Goal: Task Accomplishment & Management: Use online tool/utility

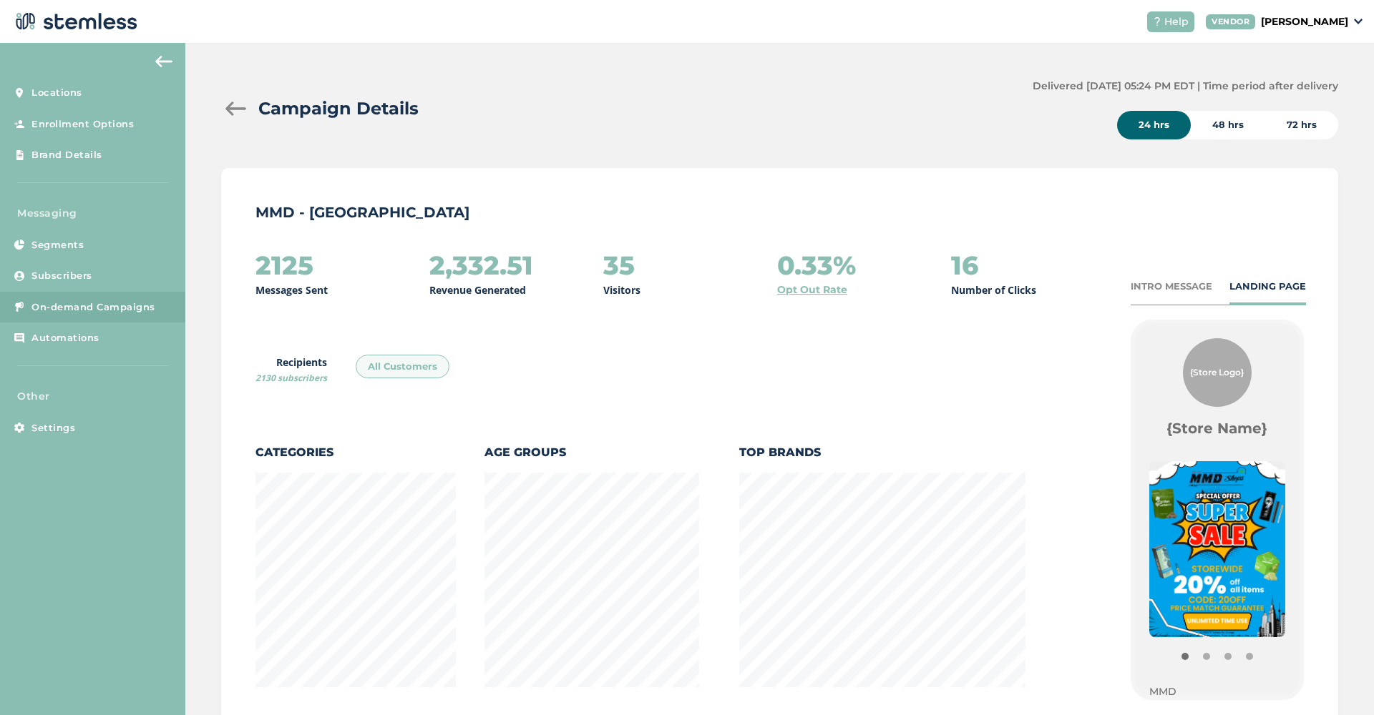
scroll to position [752, 1116]
click at [129, 312] on link "On-demand Campaigns" at bounding box center [92, 307] width 185 height 31
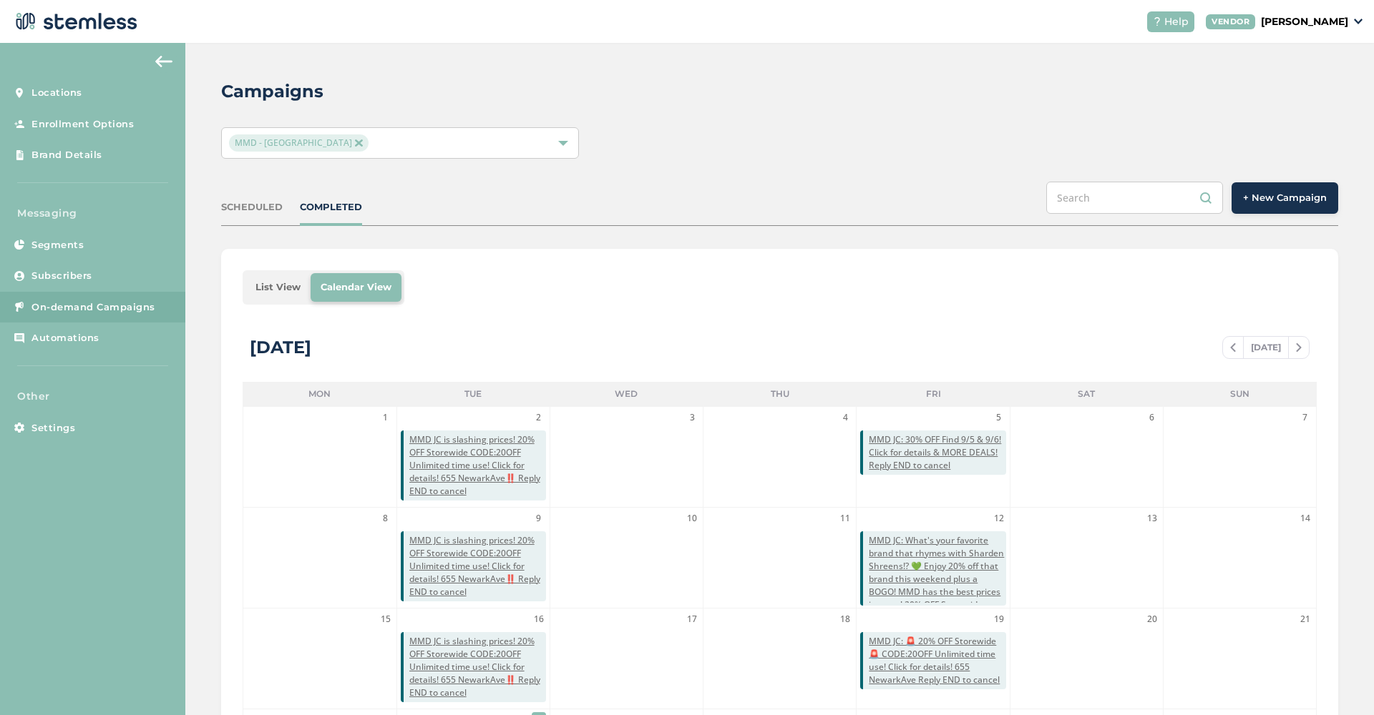
click at [307, 142] on span "MMD - [GEOGRAPHIC_DATA]" at bounding box center [298, 143] width 139 height 17
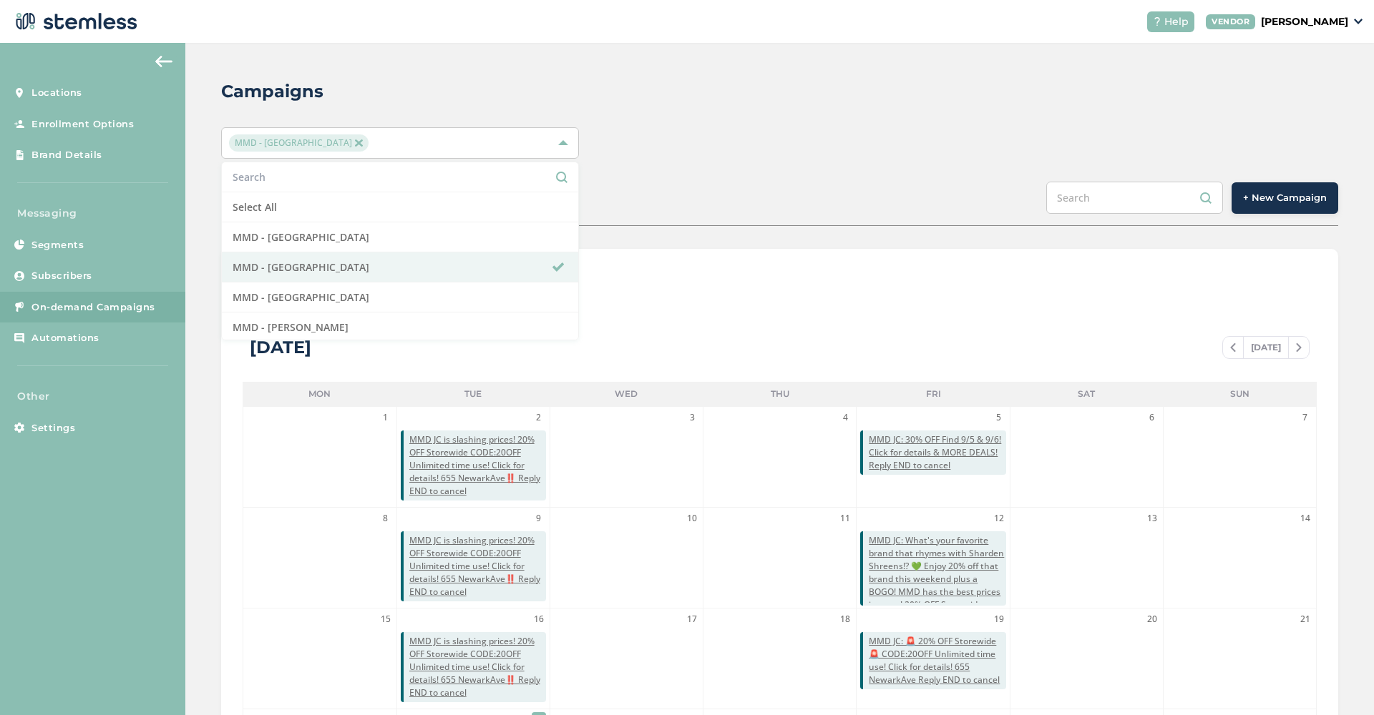
click at [355, 145] on img at bounding box center [358, 143] width 7 height 7
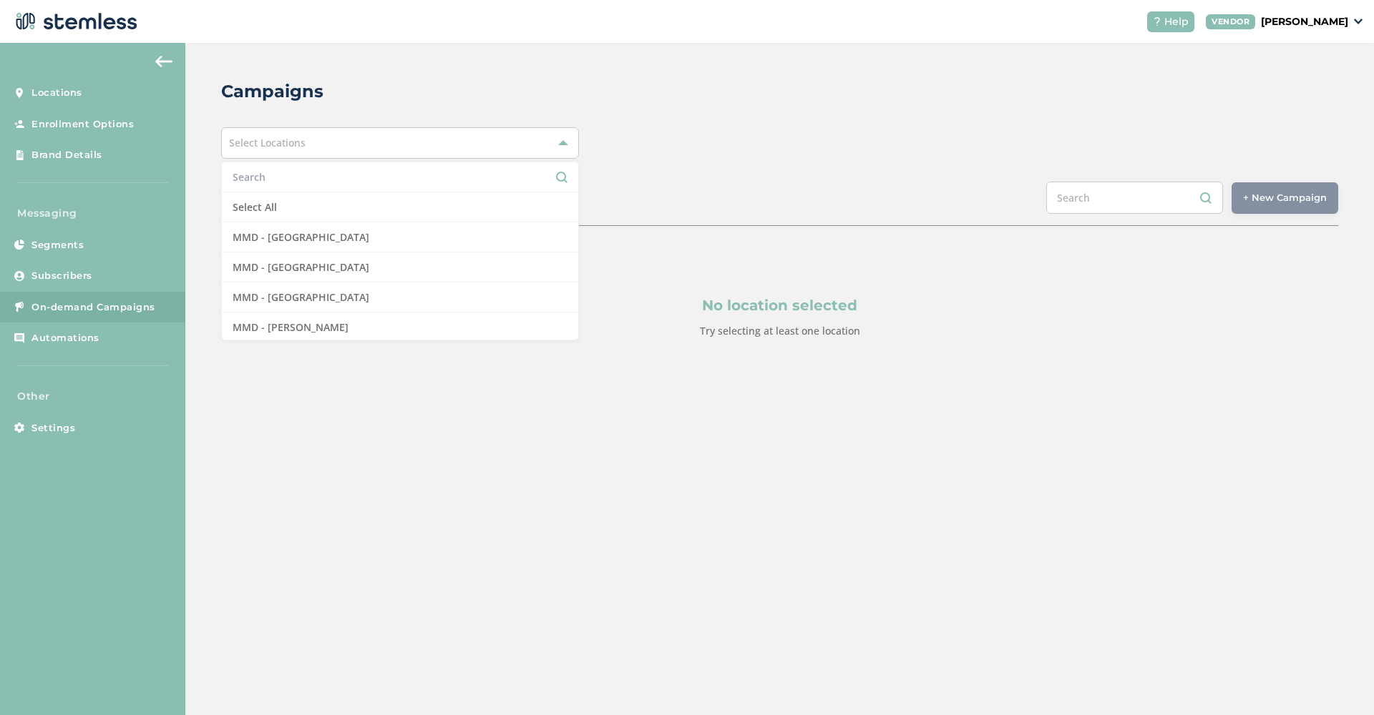
click at [419, 139] on div "Select Locations" at bounding box center [400, 142] width 358 height 31
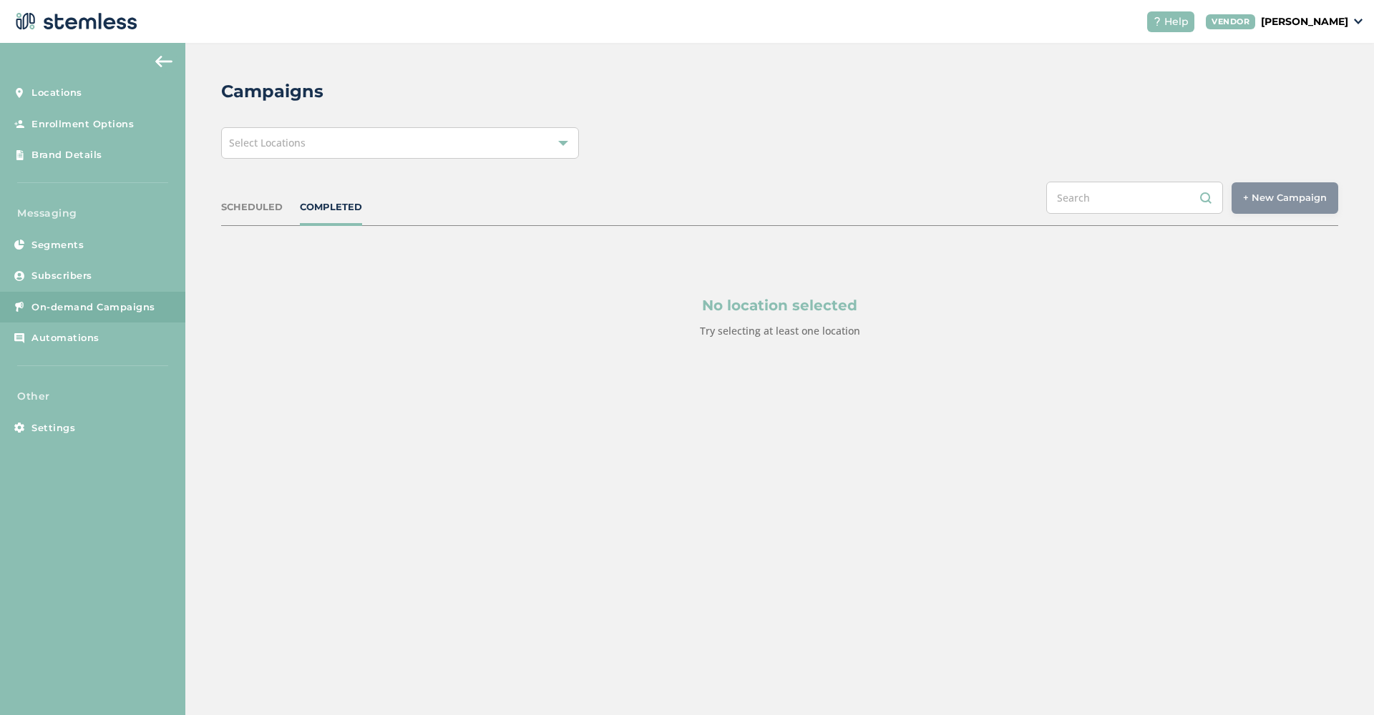
click at [419, 138] on div "Select Locations" at bounding box center [400, 142] width 358 height 31
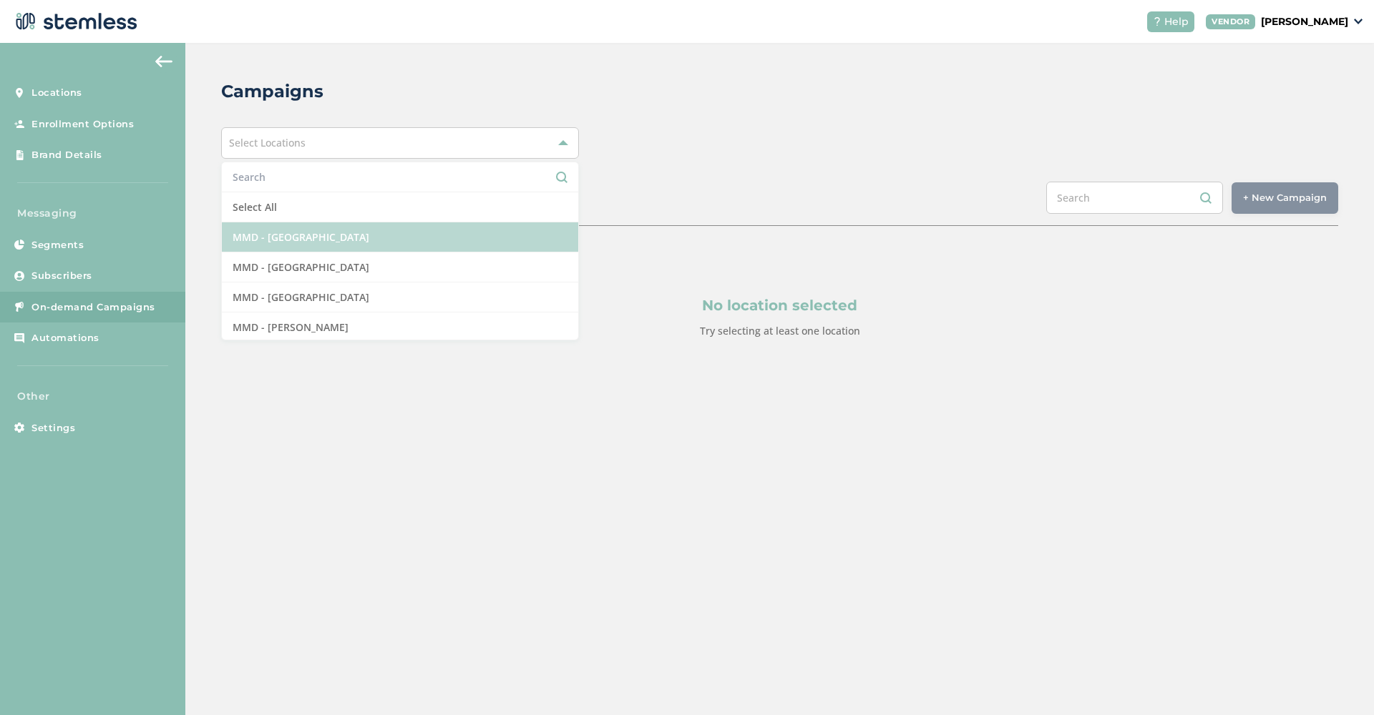
click at [388, 247] on li "MMD - [GEOGRAPHIC_DATA]" at bounding box center [400, 238] width 356 height 30
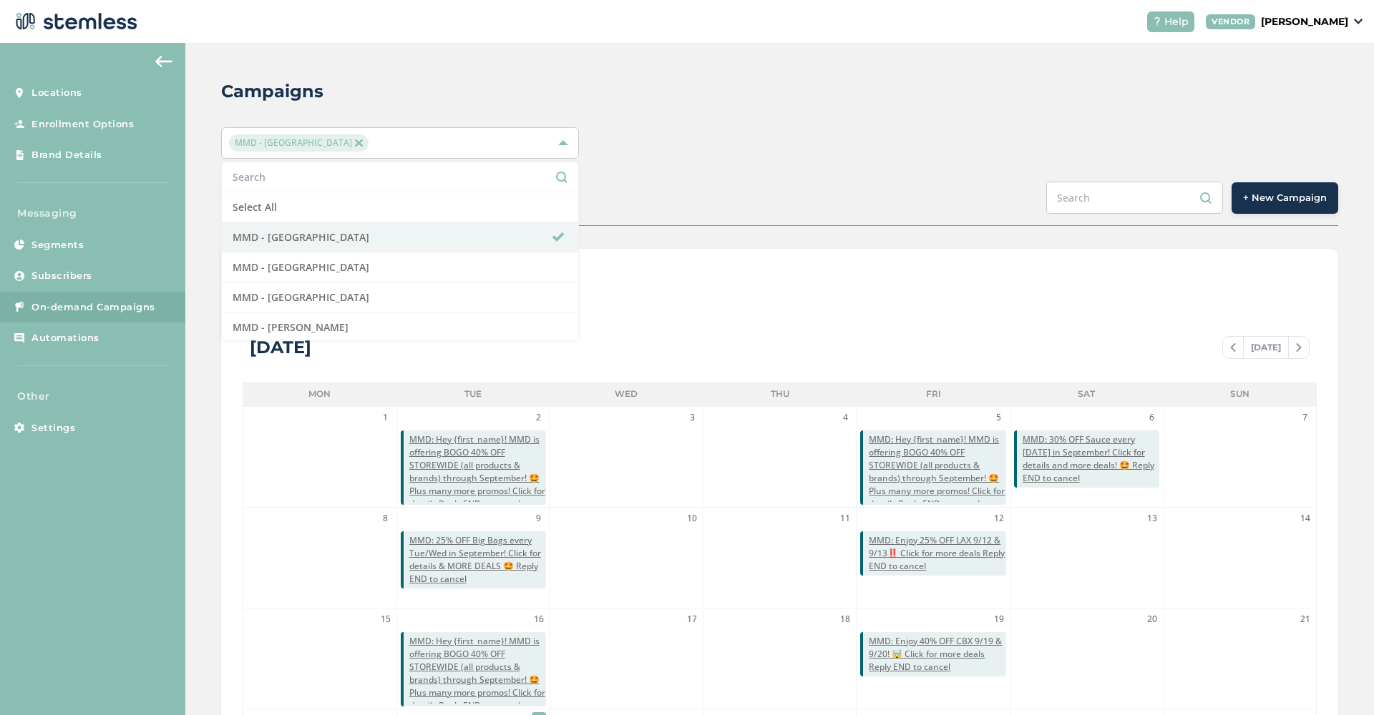
click at [626, 173] on div "Campaigns MMD - Hollywood Select All MMD - Hollywood MMD - Jersey City MMD - Lo…" at bounding box center [779, 506] width 1188 height 926
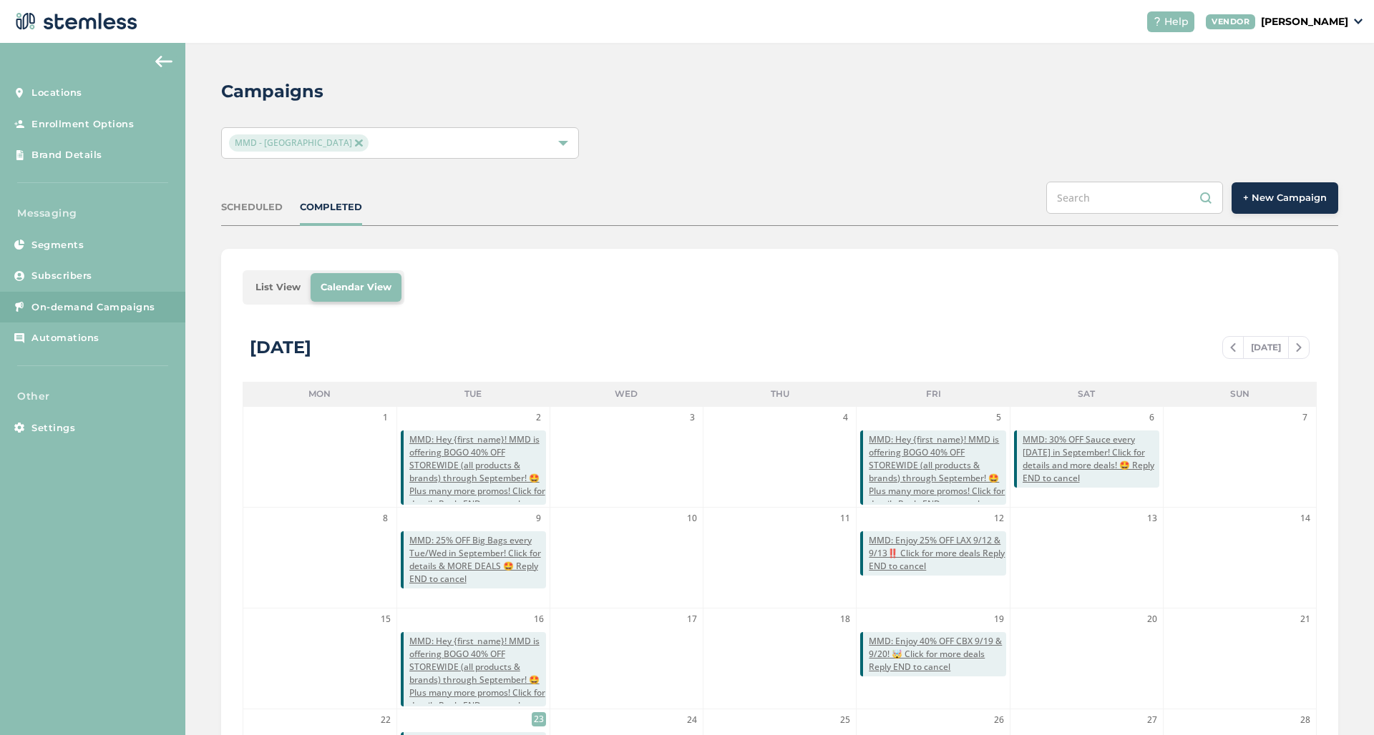
click at [355, 145] on img at bounding box center [358, 143] width 7 height 7
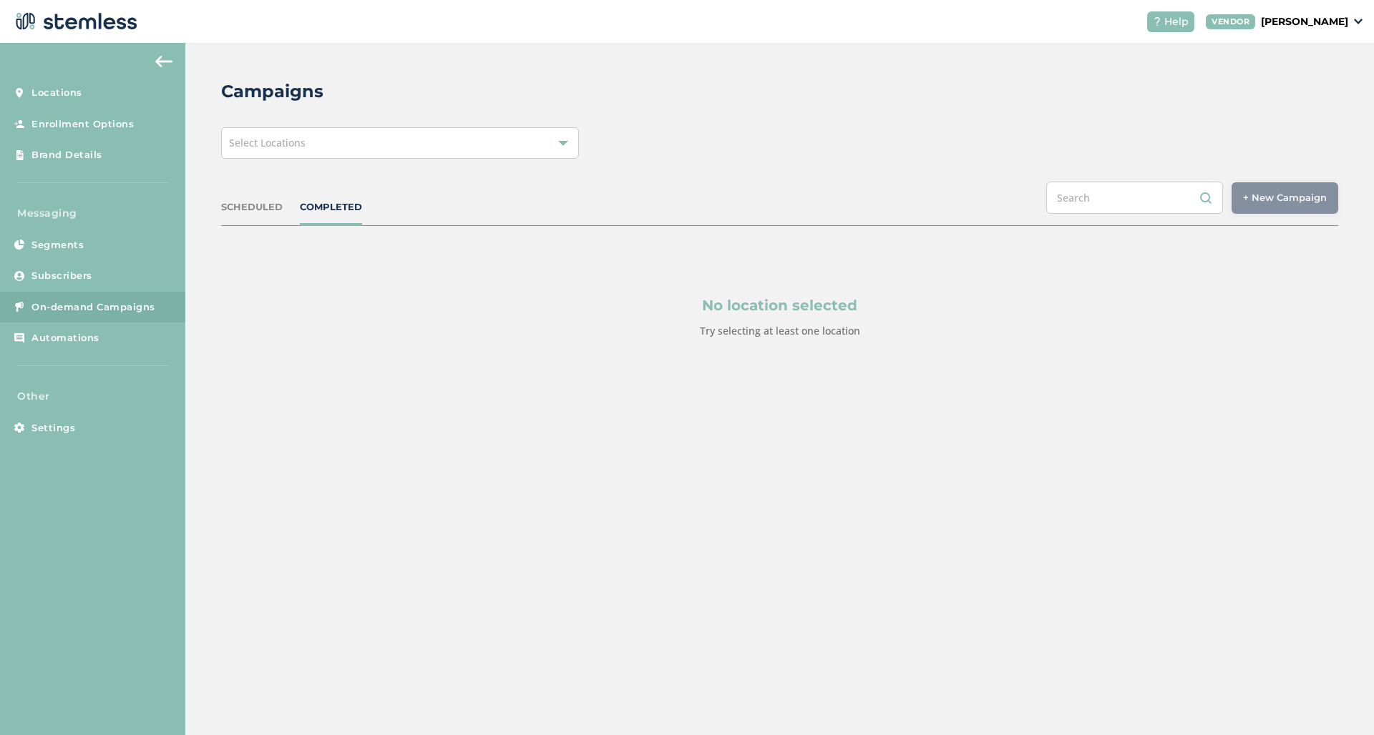
click at [390, 155] on div "Select Locations" at bounding box center [400, 142] width 358 height 31
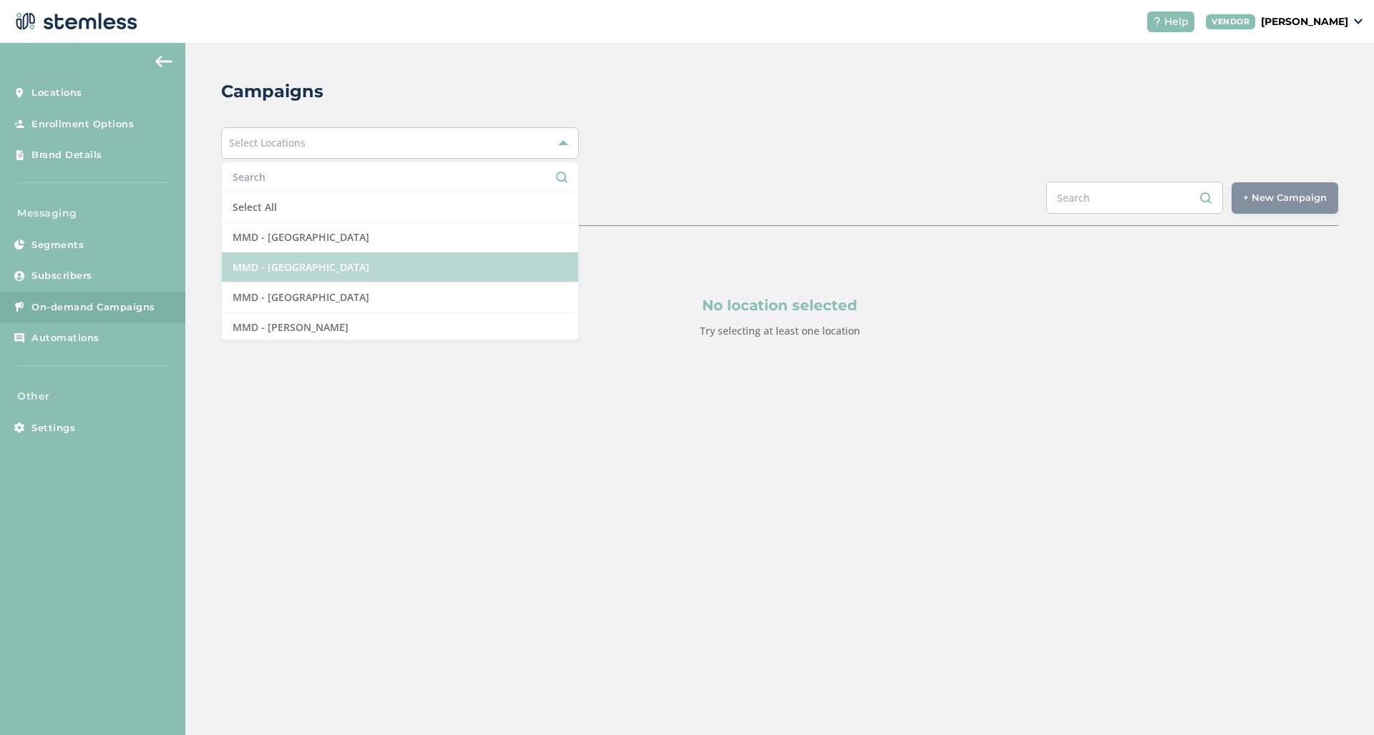
click at [327, 278] on li "MMD - [GEOGRAPHIC_DATA]" at bounding box center [400, 268] width 356 height 30
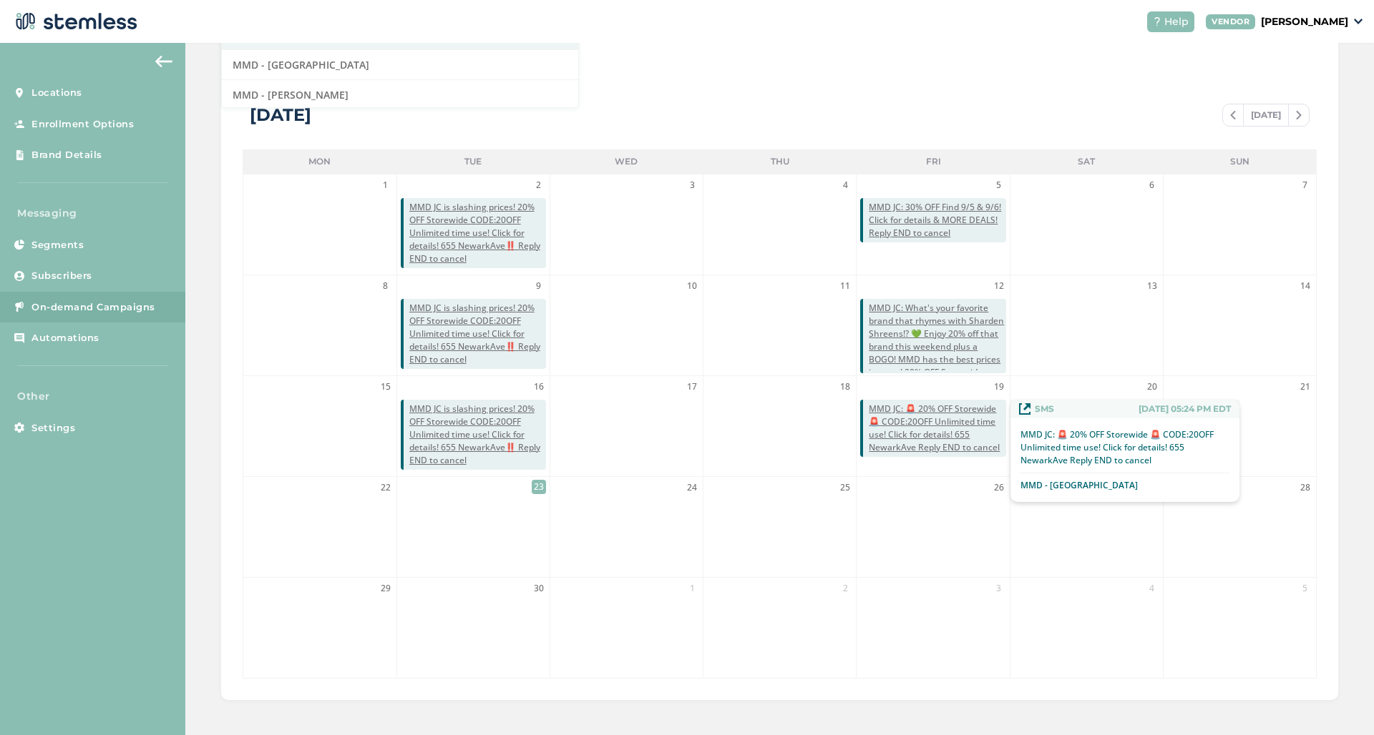
click at [936, 439] on span "MMD JC: 🚨 20% OFF Storewide 🚨 CODE:20OFF Unlimited time use! Click for details!…" at bounding box center [937, 429] width 137 height 52
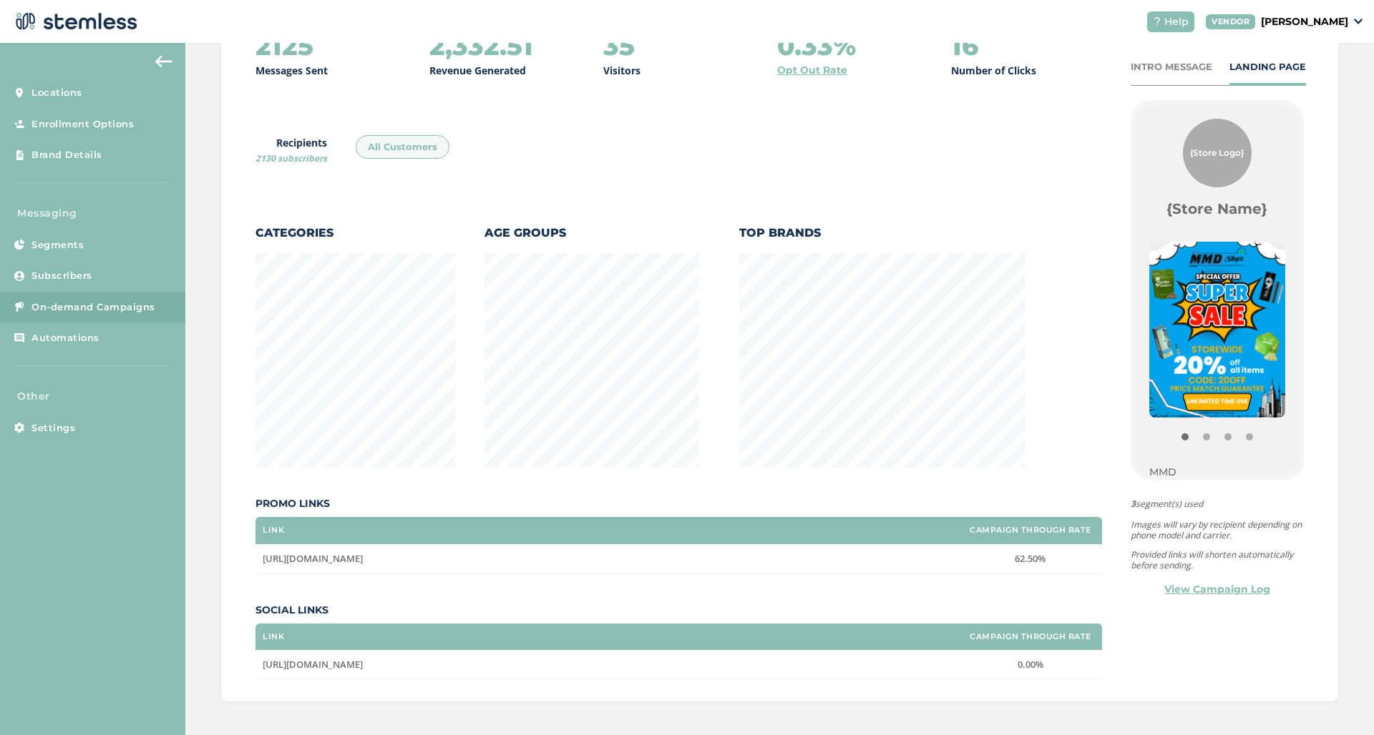
drag, startPoint x: 497, startPoint y: 557, endPoint x: 259, endPoint y: 564, distance: 238.4
click at [259, 564] on td "[URL][DOMAIN_NAME]" at bounding box center [606, 558] width 703 height 29
copy span "[URL][DOMAIN_NAME]"
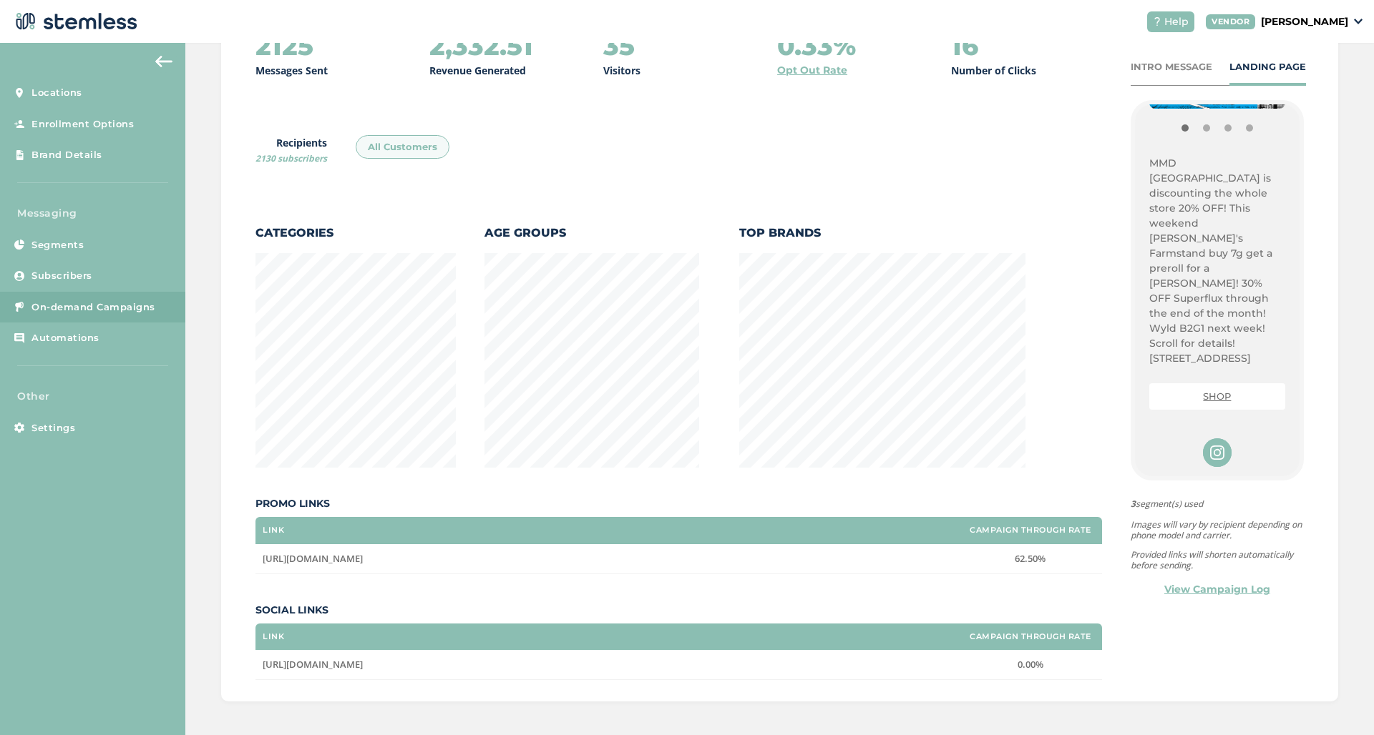
scroll to position [308, 0]
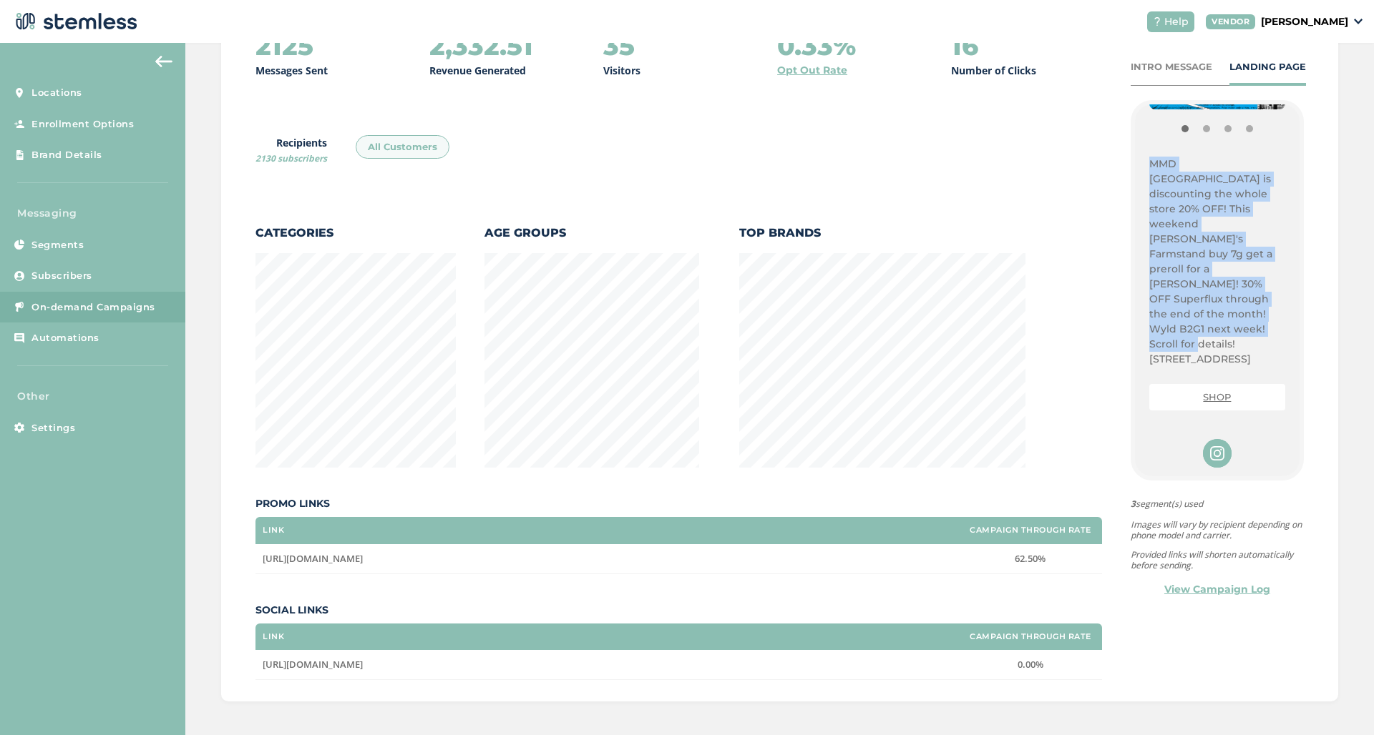
drag, startPoint x: 1148, startPoint y: 164, endPoint x: 1229, endPoint y: 308, distance: 165.9
click at [1229, 308] on div "{Store Logo} {Store Name} MMD Jersey City is discounting the whole store 20% OF…" at bounding box center [1217, 290] width 165 height 372
copy span "MMD Jersey City is discounting the whole store 20% OFF! This weekend Pete's Far…"
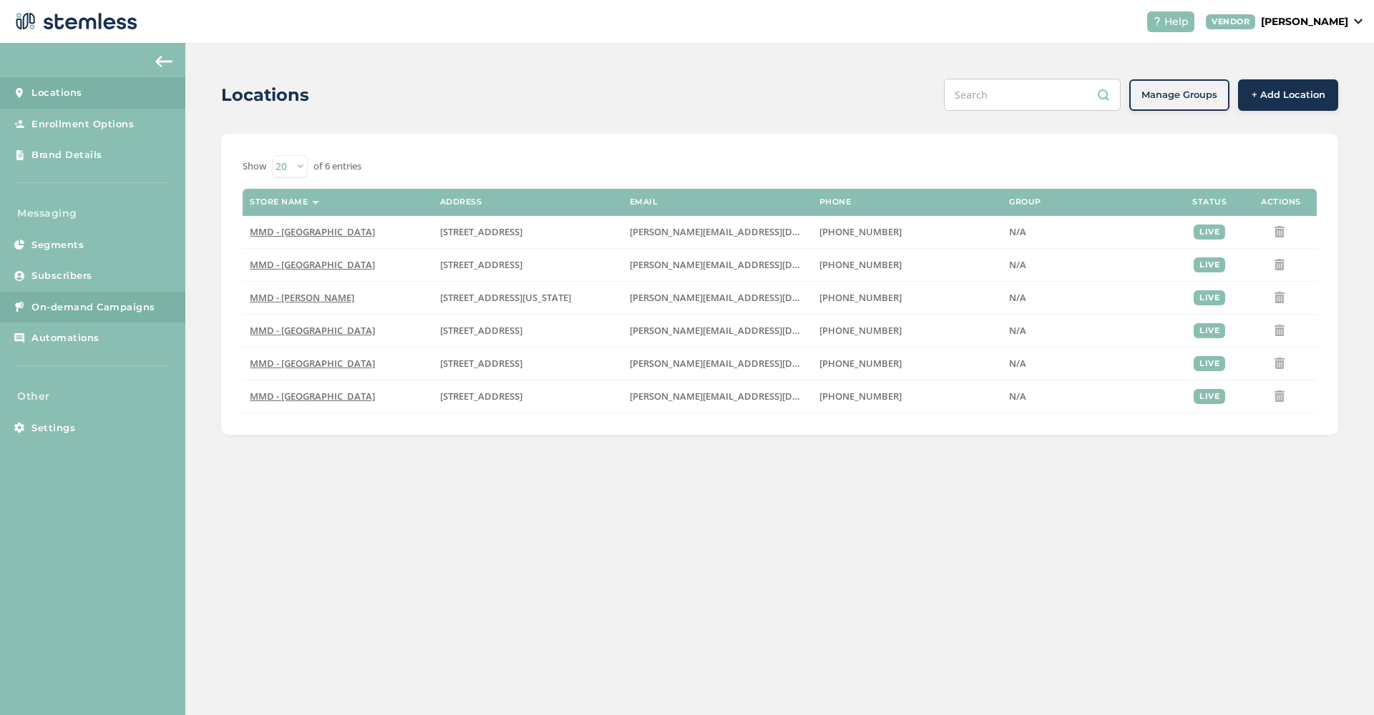
click at [137, 313] on link "On-demand Campaigns" at bounding box center [92, 307] width 185 height 31
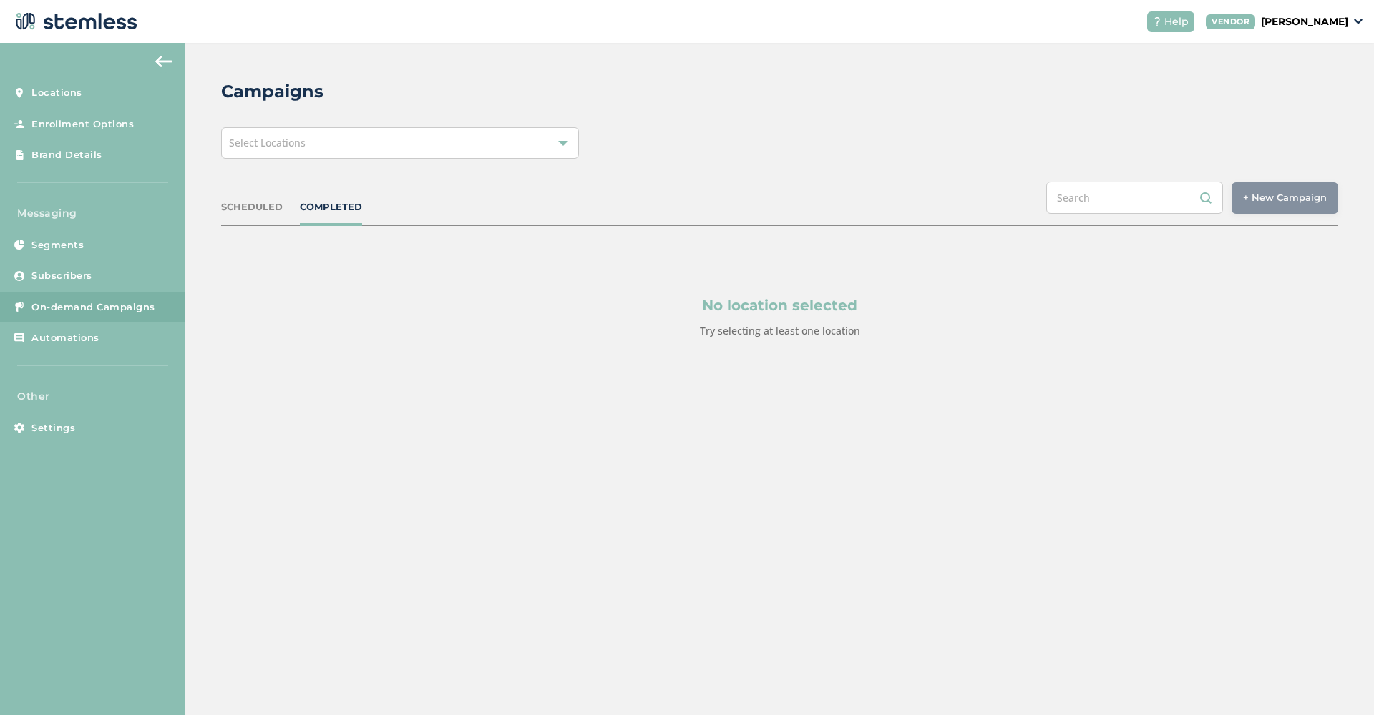
click at [483, 147] on div "Select Locations" at bounding box center [400, 142] width 358 height 31
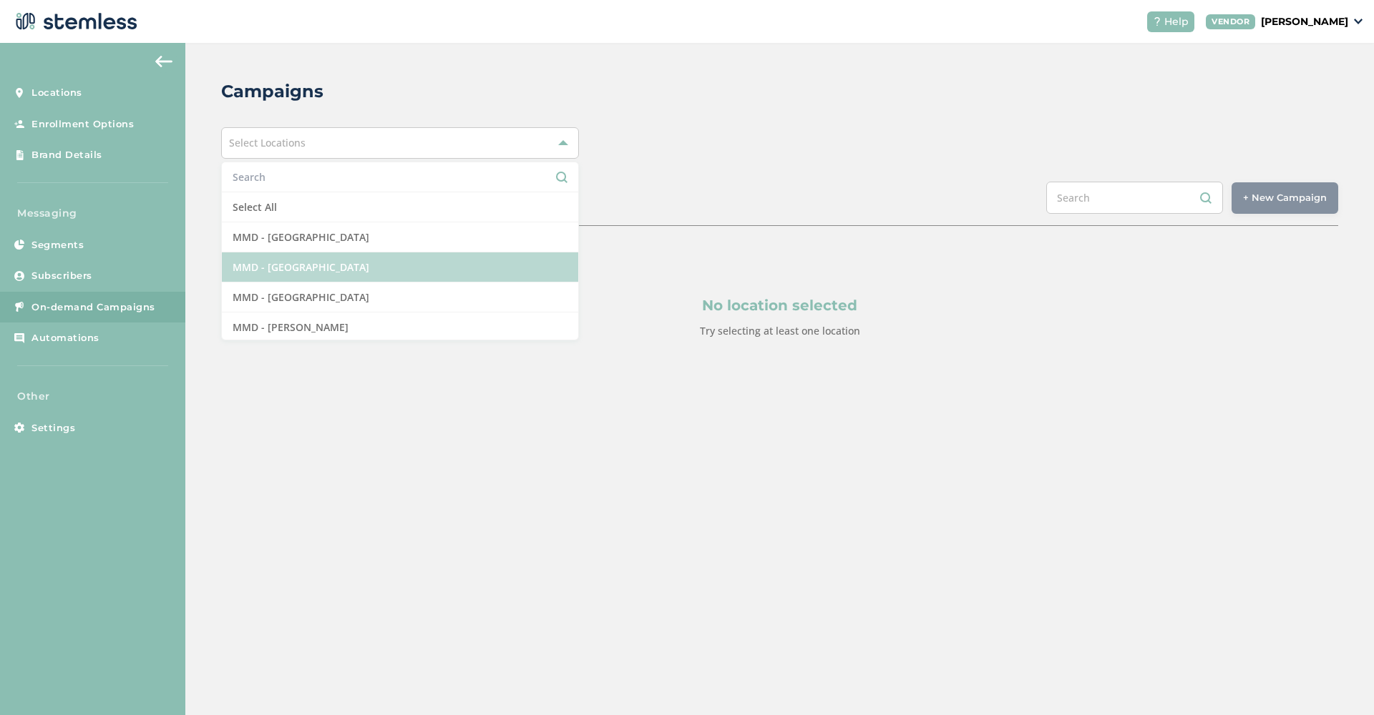
click at [435, 280] on li "MMD - [GEOGRAPHIC_DATA]" at bounding box center [400, 268] width 356 height 30
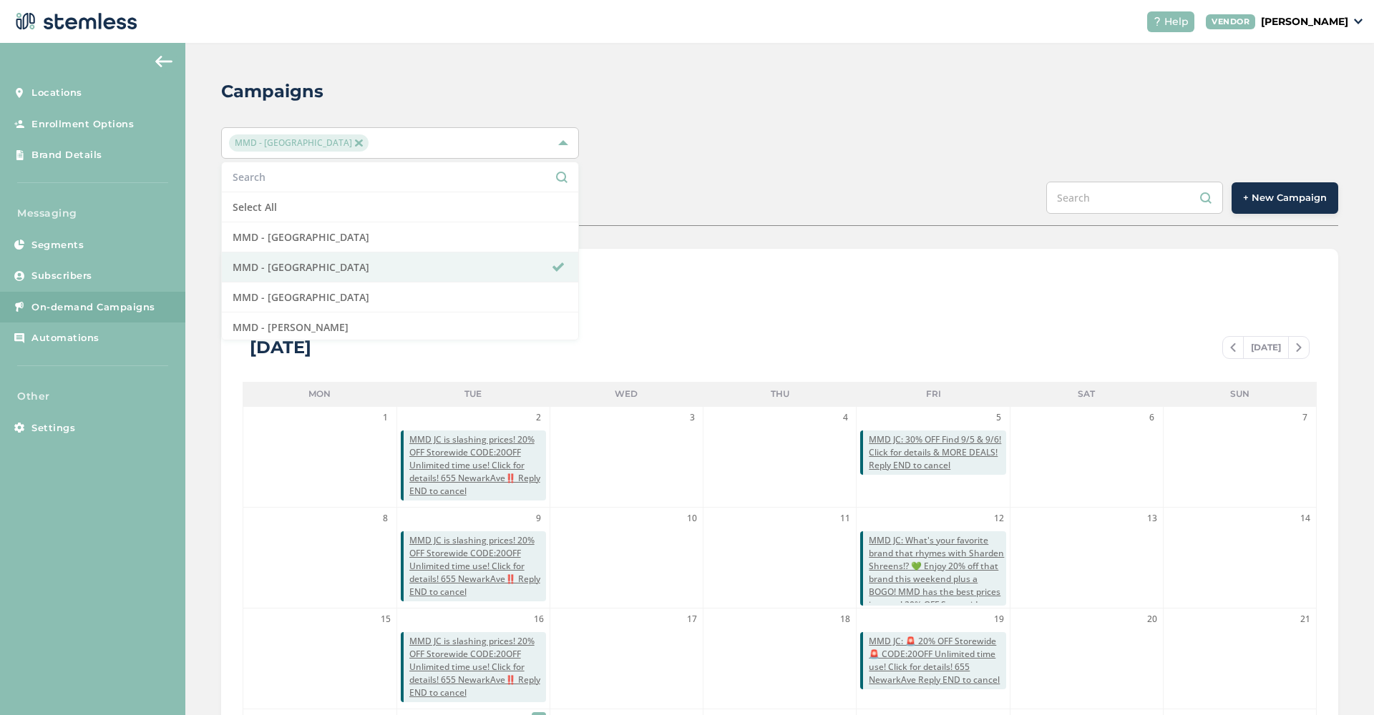
click at [1283, 201] on span "+ New Campaign" at bounding box center [1285, 198] width 84 height 14
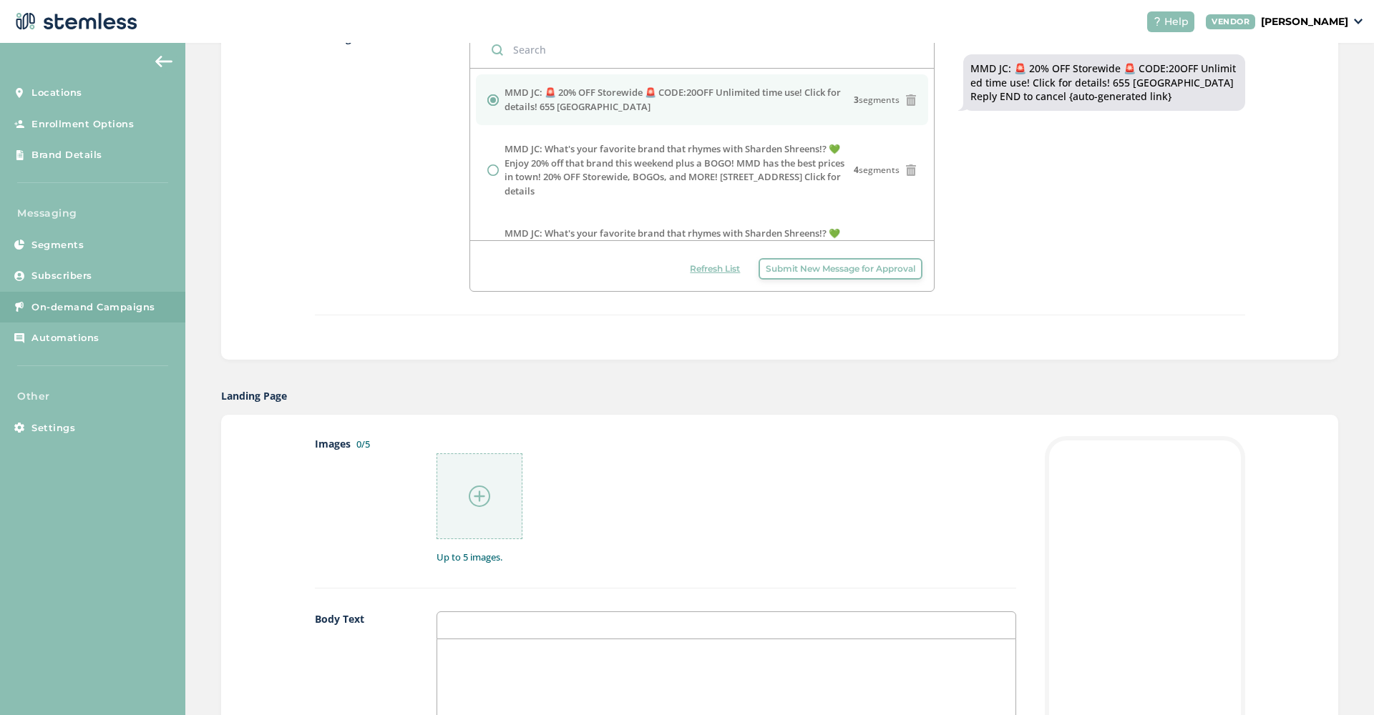
scroll to position [583, 0]
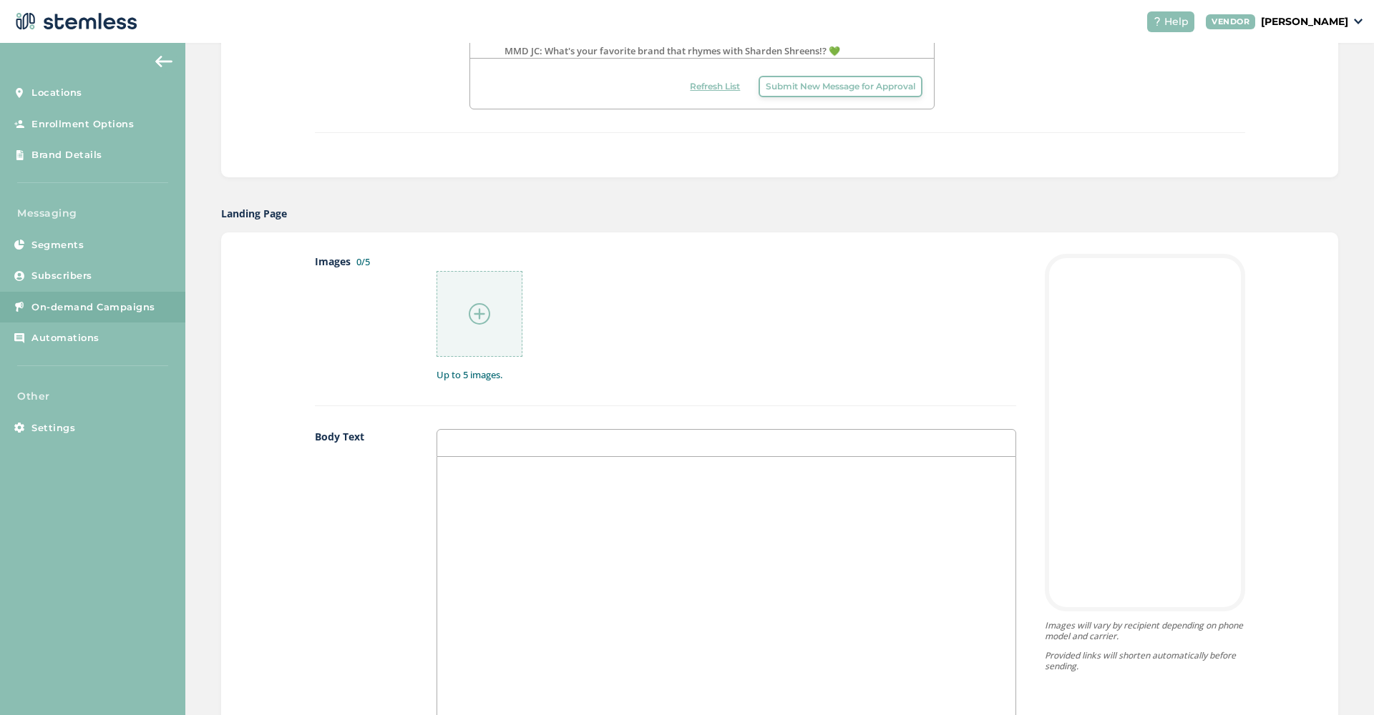
click at [483, 309] on img at bounding box center [479, 313] width 21 height 21
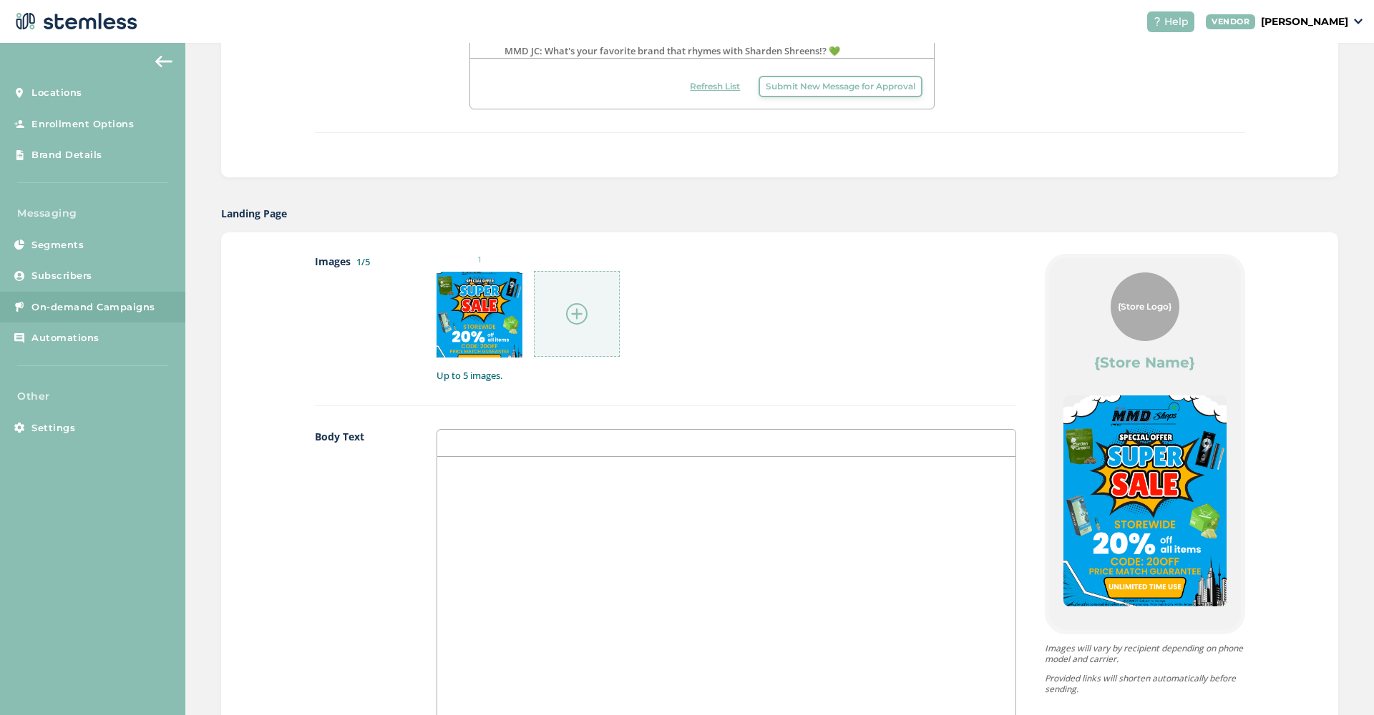
click at [577, 321] on img at bounding box center [576, 313] width 21 height 21
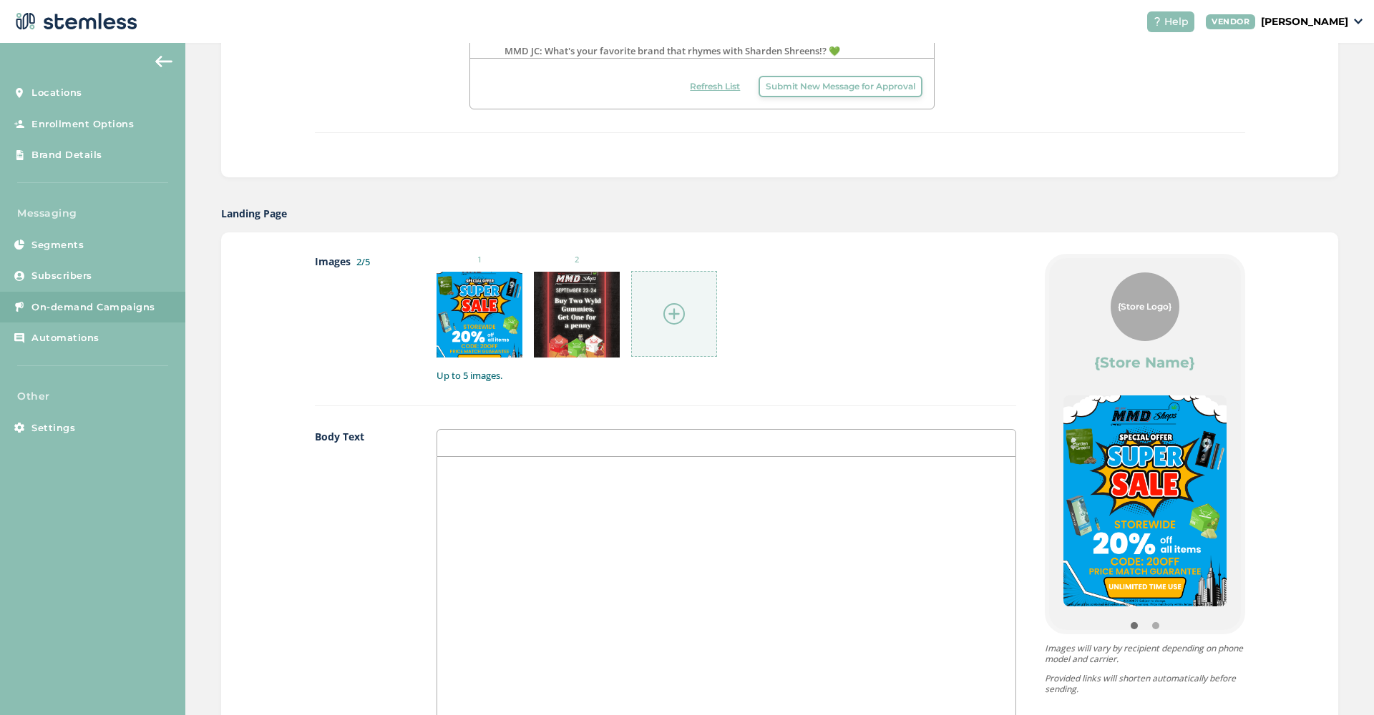
click at [668, 316] on img at bounding box center [673, 313] width 21 height 21
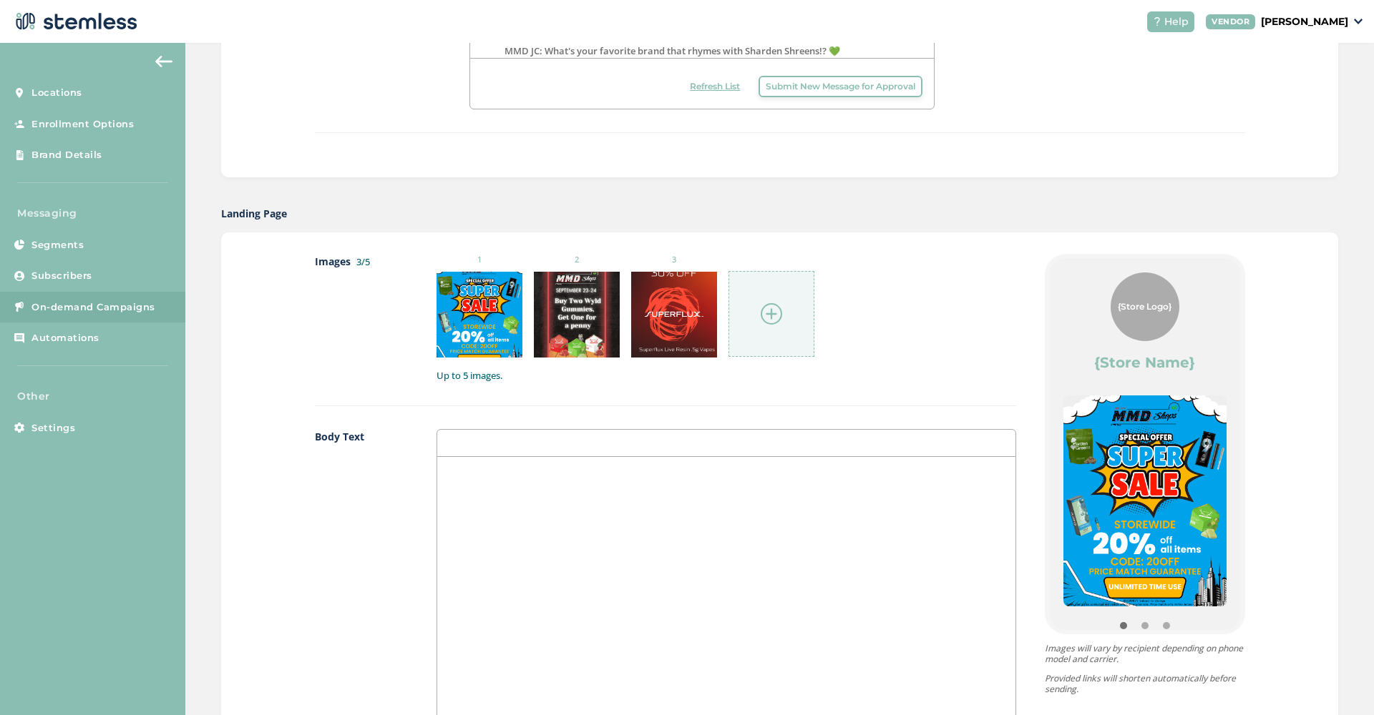
click at [761, 313] on img at bounding box center [771, 313] width 21 height 21
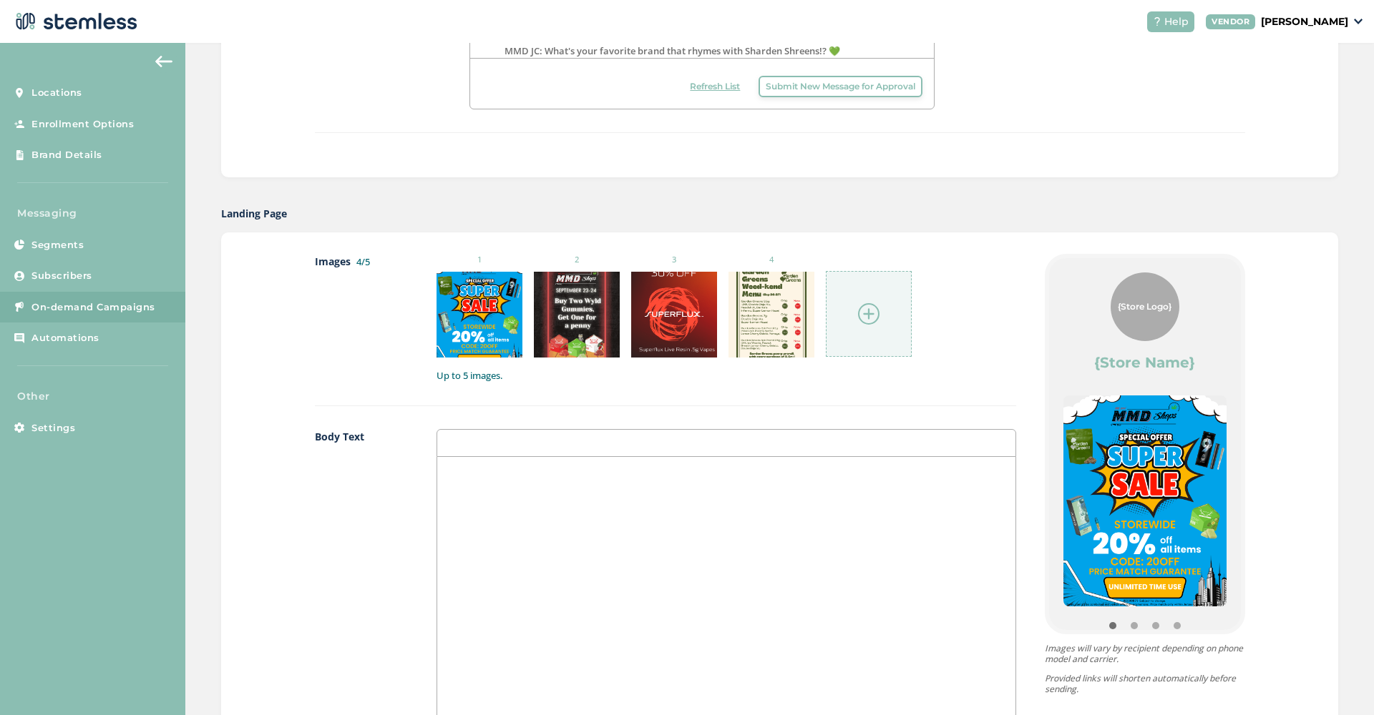
click at [864, 321] on img at bounding box center [868, 313] width 21 height 21
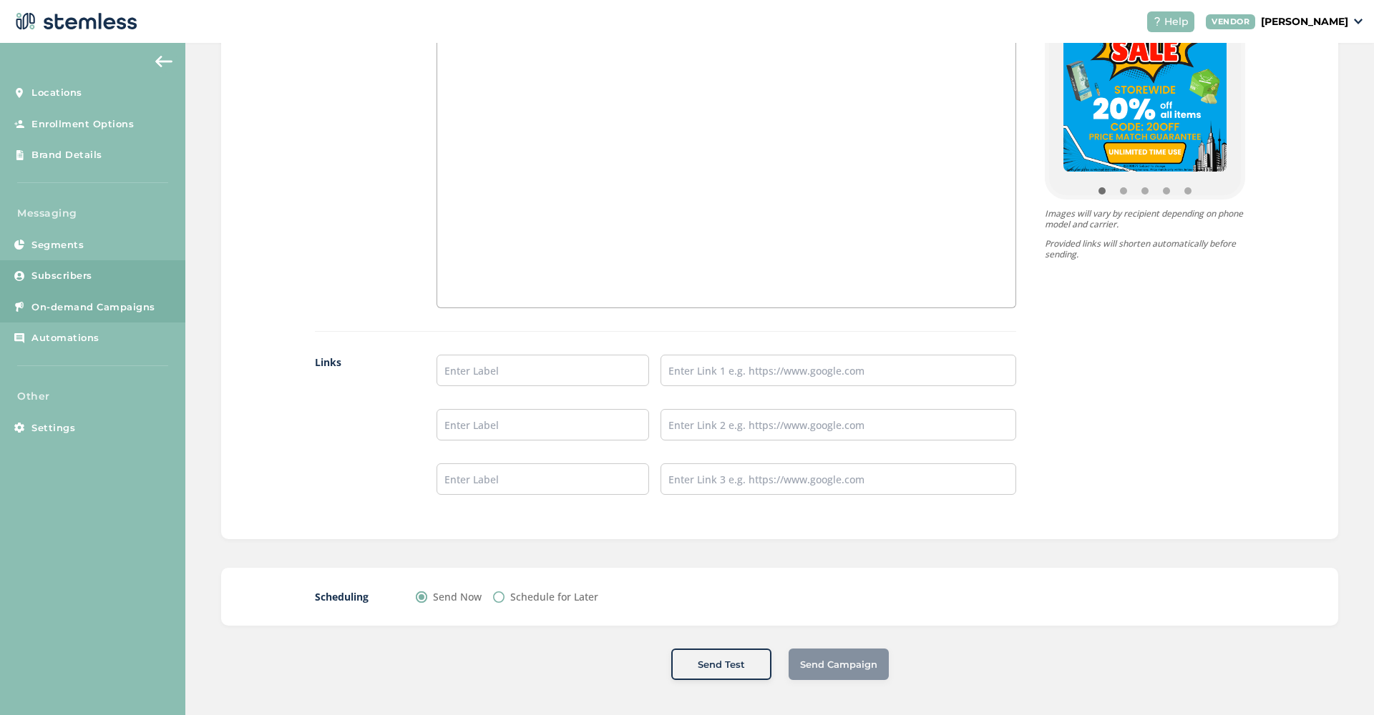
scroll to position [1017, 0]
click at [535, 373] on input "text" at bounding box center [542, 371] width 213 height 31
type input "SHOP NOW"
click at [725, 369] on input "text" at bounding box center [837, 371] width 355 height 31
paste input "[URL][DOMAIN_NAME]"
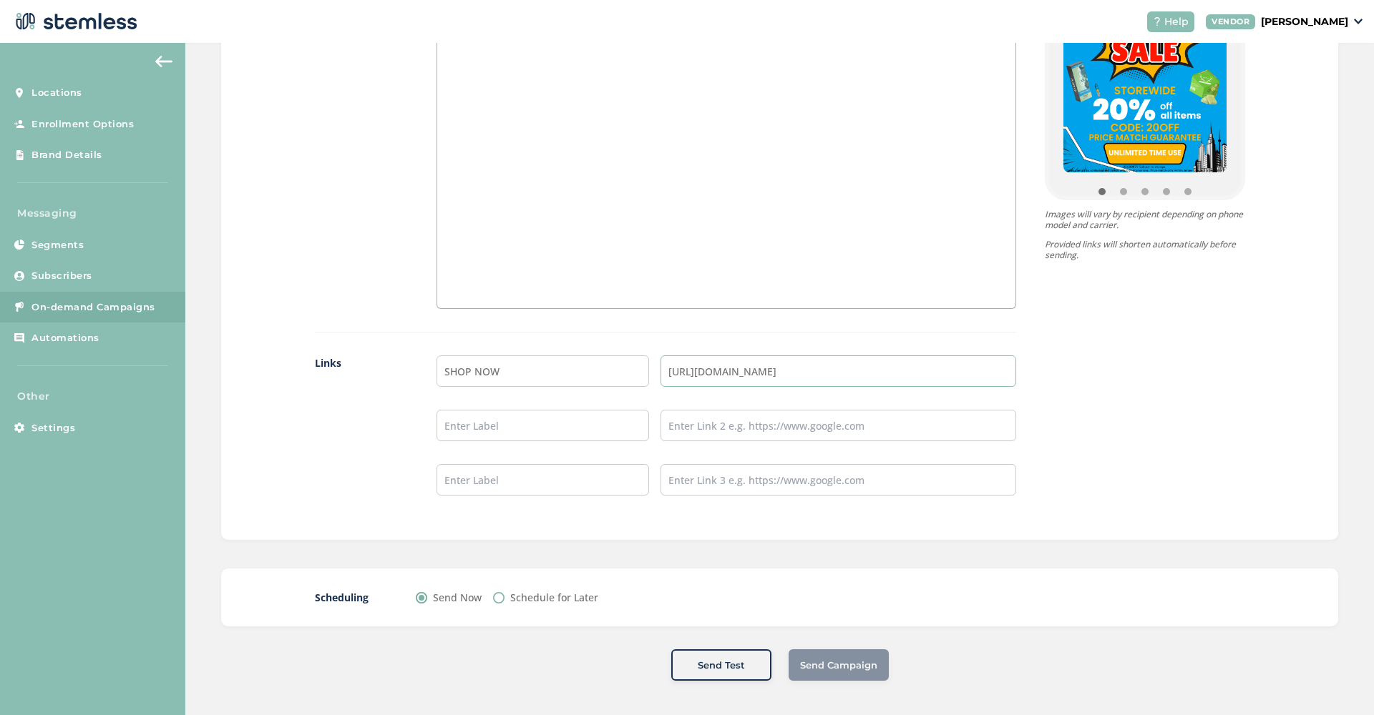
type input "[URL][DOMAIN_NAME]"
click at [683, 302] on div at bounding box center [726, 165] width 578 height 285
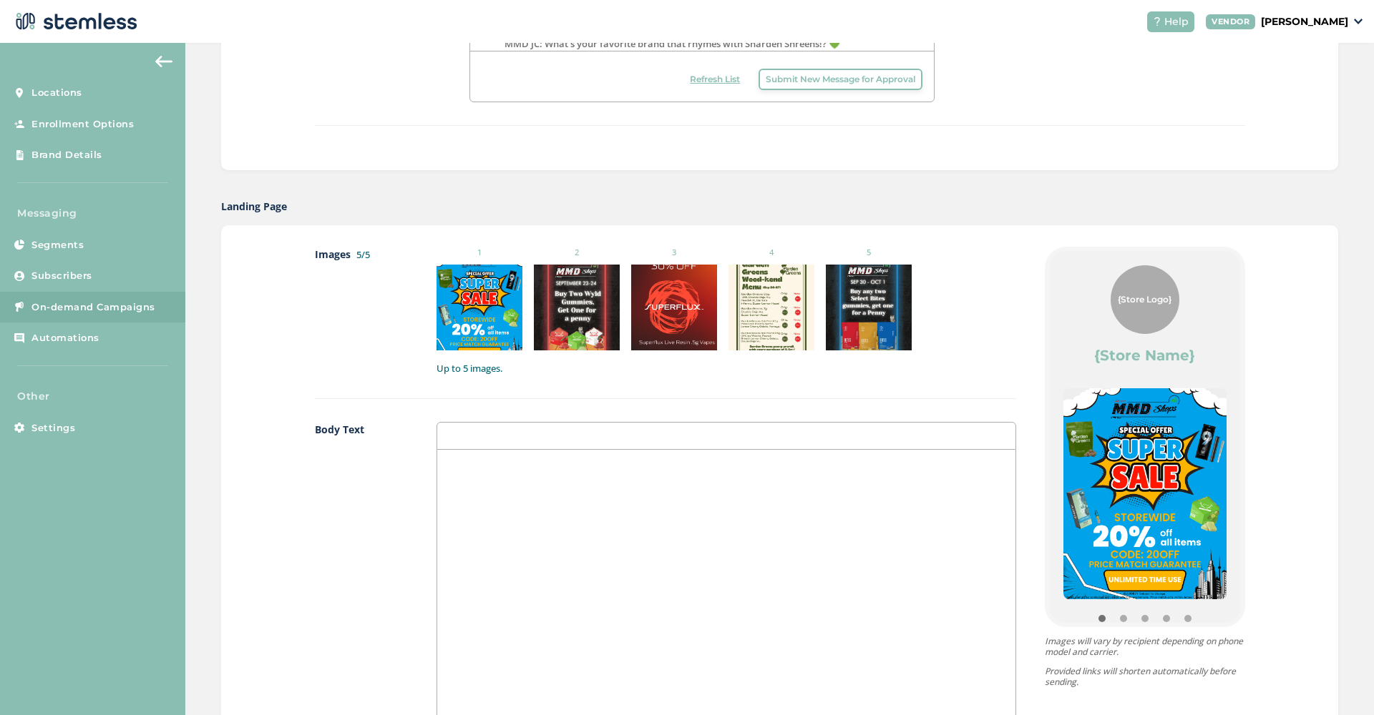
scroll to position [1, 1]
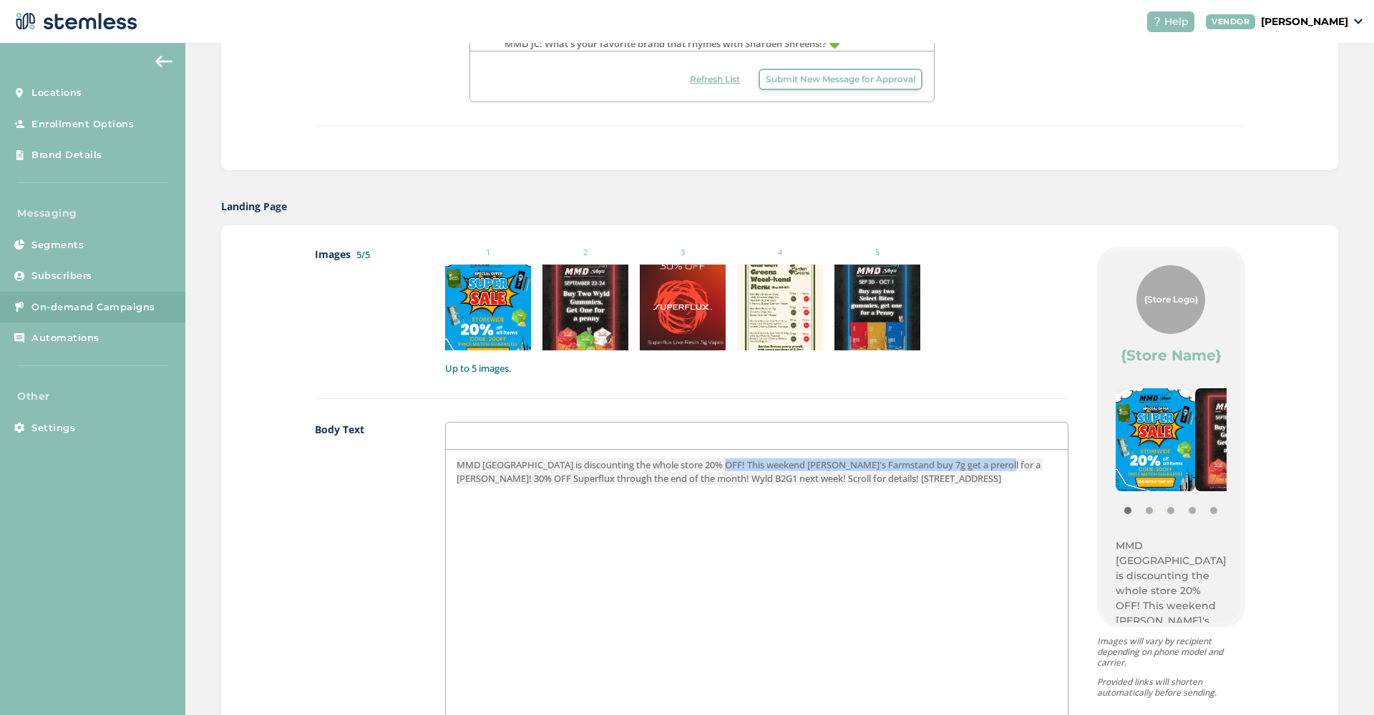
drag, startPoint x: 716, startPoint y: 464, endPoint x: 999, endPoint y: 459, distance: 283.4
click at [999, 459] on span "MMD [GEOGRAPHIC_DATA] is discounting the whole store 20% OFF! This weekend [PER…" at bounding box center [749, 472] width 586 height 26
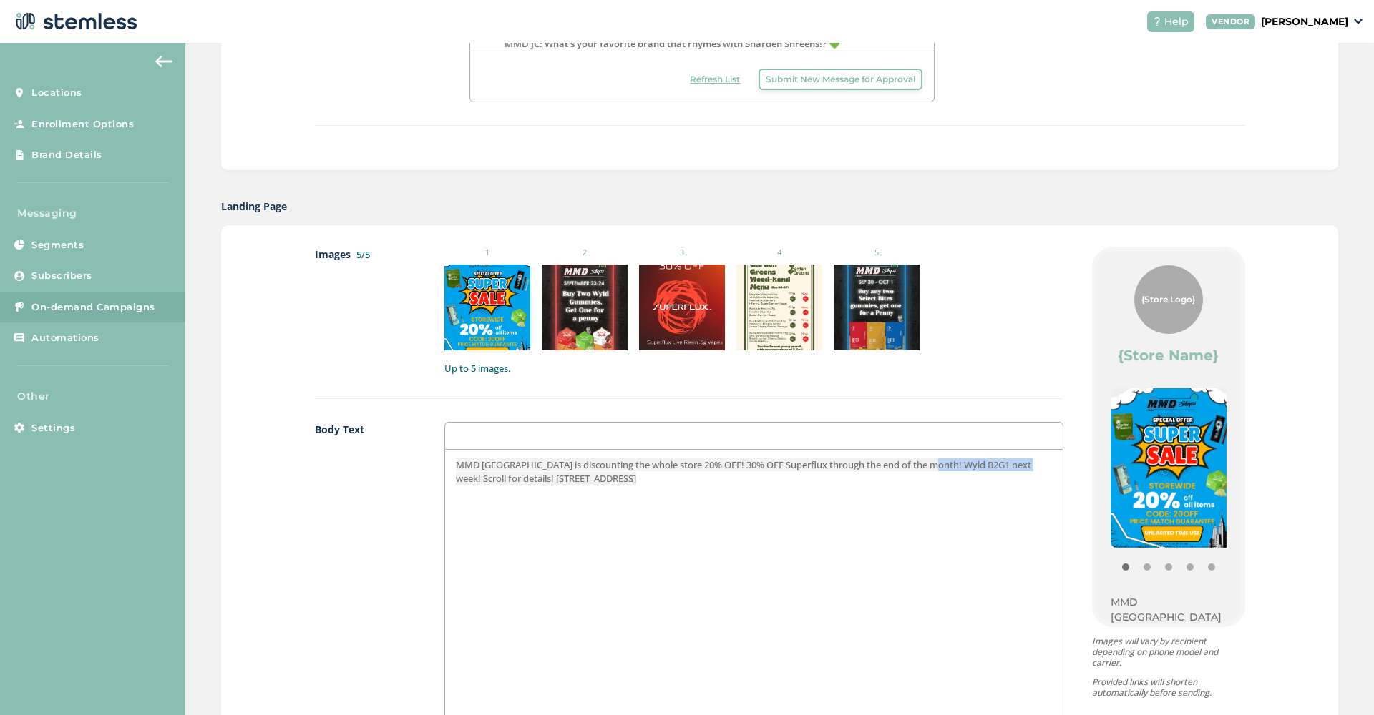
drag, startPoint x: 927, startPoint y: 464, endPoint x: 1027, endPoint y: 462, distance: 100.2
click at [1027, 462] on span "MMD [GEOGRAPHIC_DATA] is discounting the whole store 20% OFF! 30% OFF Superflux…" at bounding box center [744, 472] width 577 height 26
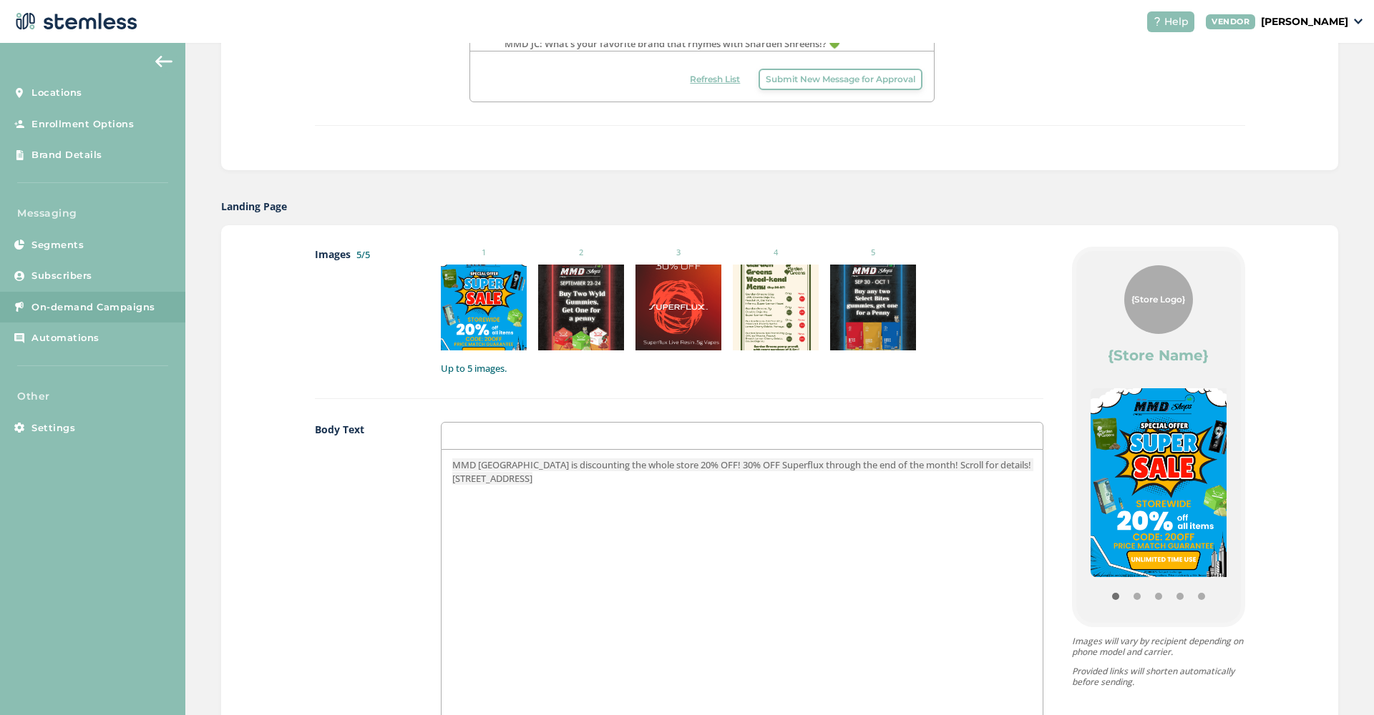
click at [701, 464] on span "MMD [GEOGRAPHIC_DATA] is discounting the whole store 20% OFF! 30% OFF Superflux…" at bounding box center [742, 472] width 581 height 26
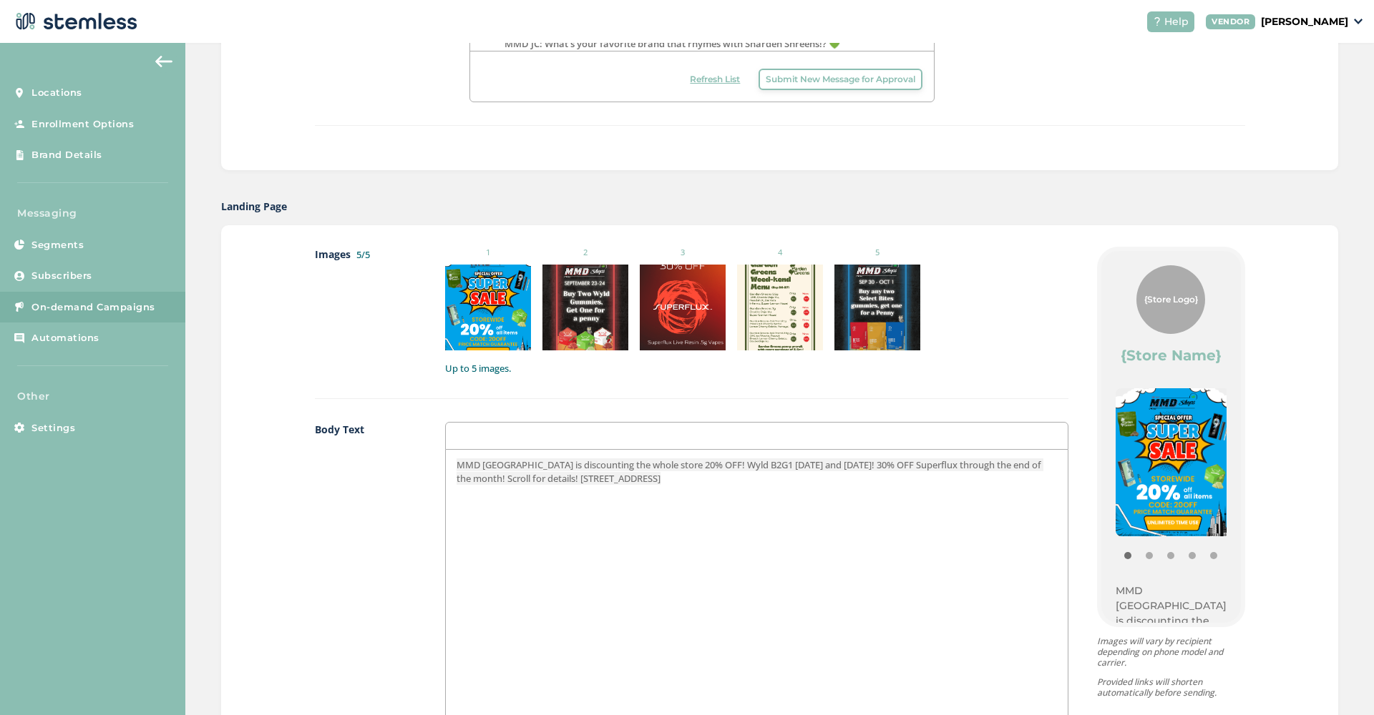
click at [494, 476] on span "MMD [GEOGRAPHIC_DATA] is discounting the whole store 20% OFF! Wyld B2G1 [DATE] …" at bounding box center [749, 472] width 587 height 26
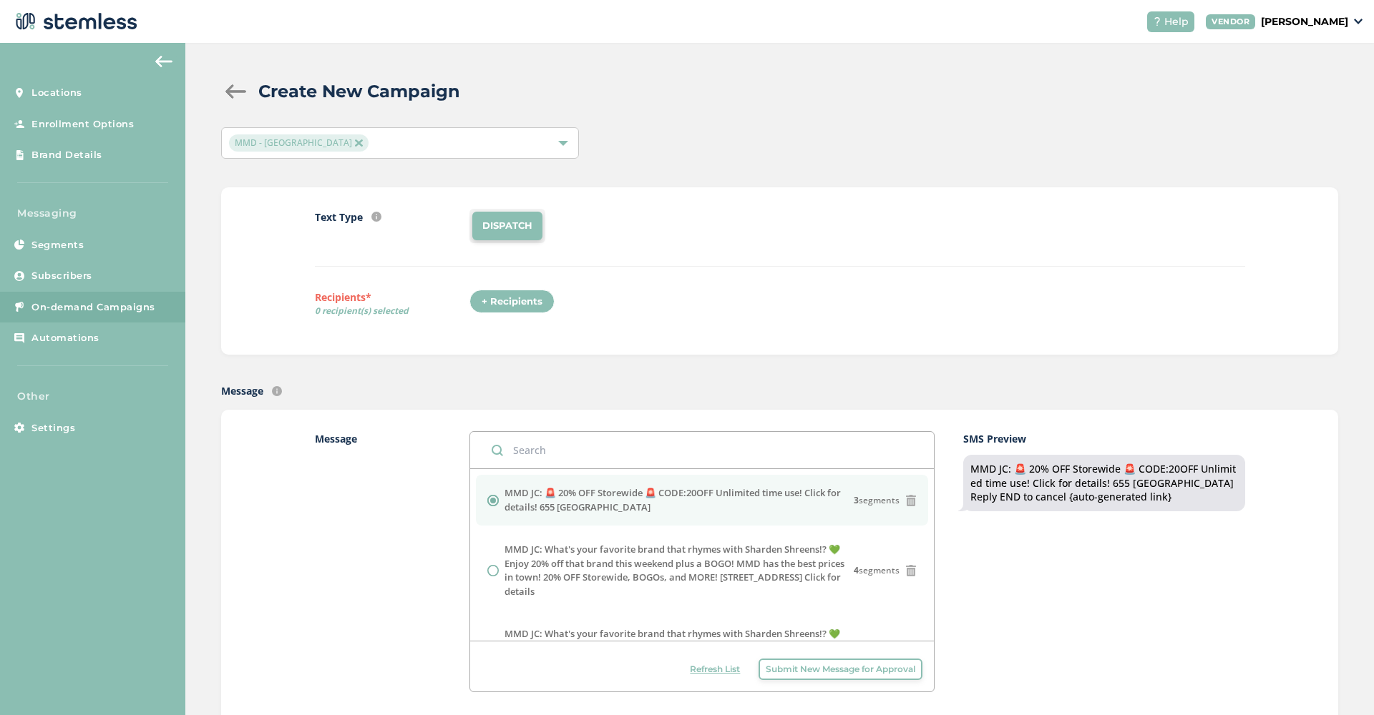
scroll to position [0, 0]
click at [497, 299] on div "+ Recipients" at bounding box center [511, 302] width 85 height 24
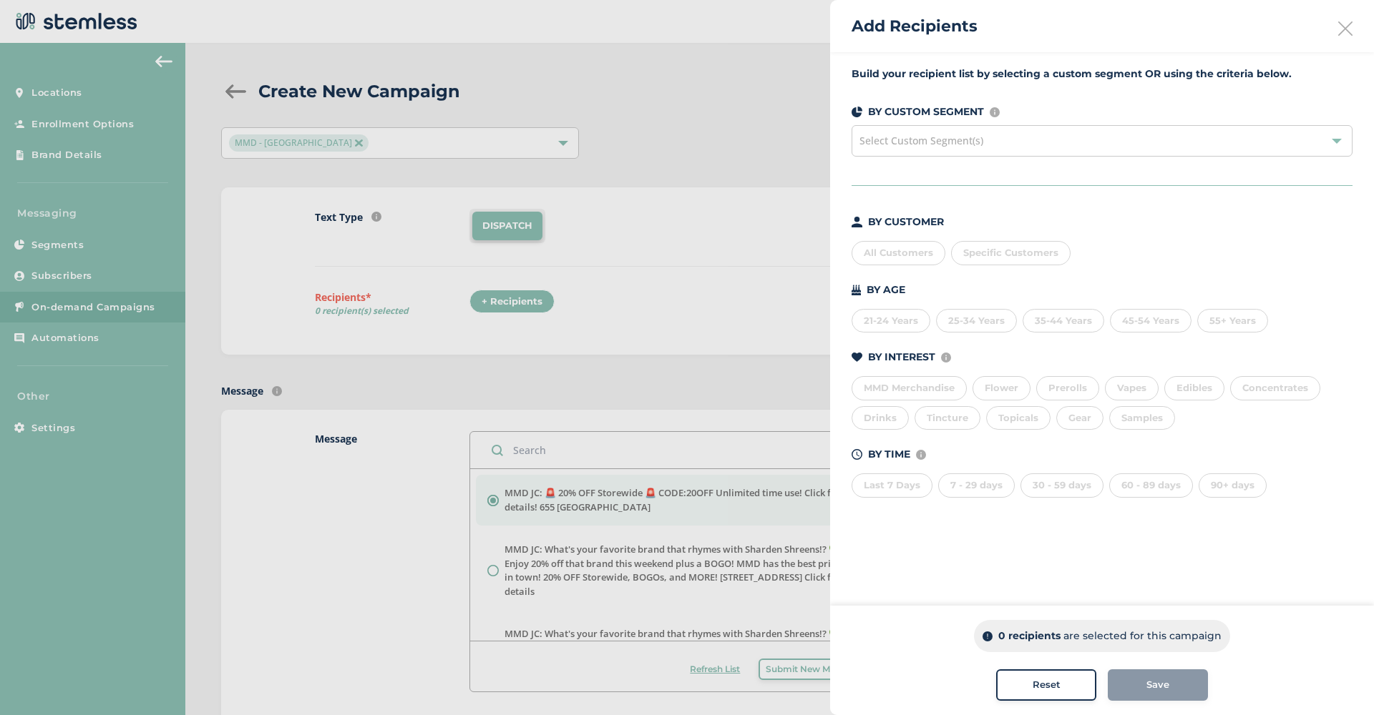
click at [904, 252] on div "All Customers" at bounding box center [898, 253] width 94 height 24
click at [1170, 696] on button "Save" at bounding box center [1158, 685] width 100 height 31
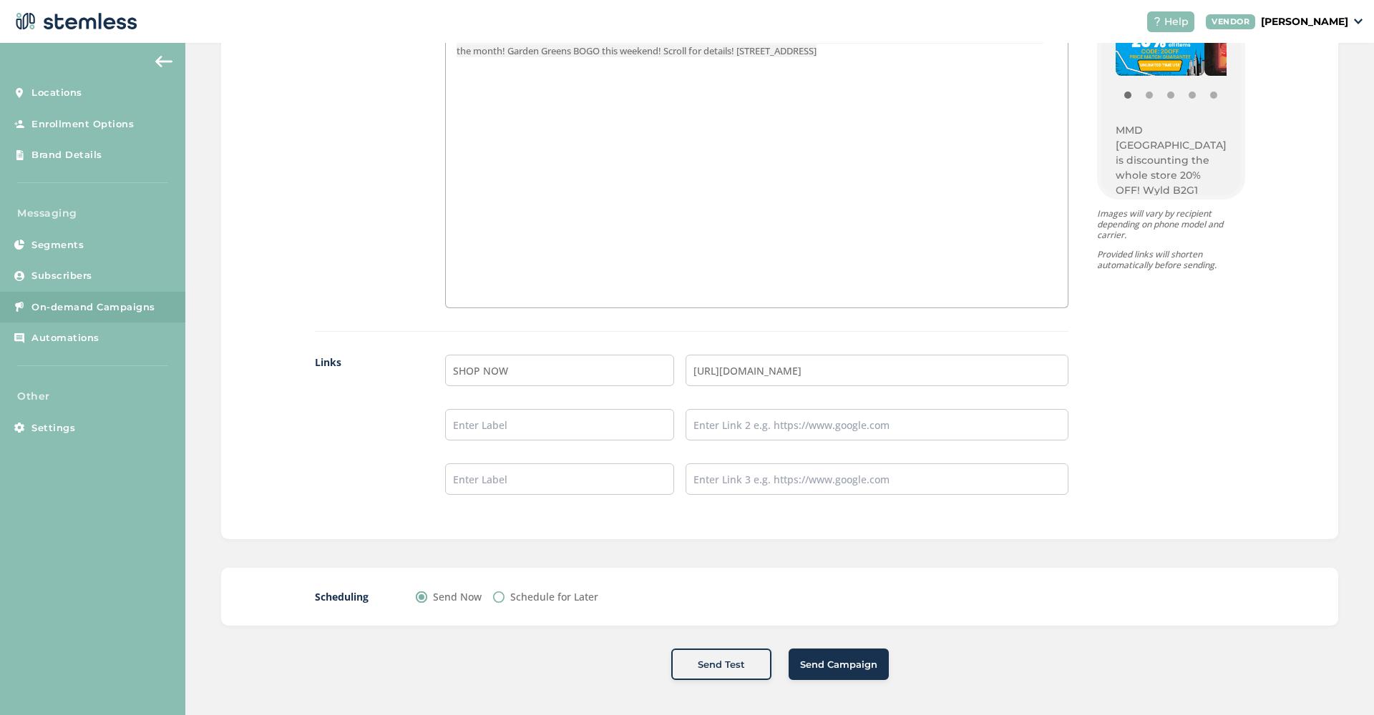
scroll to position [1017, 0]
click at [876, 673] on button "Send Campaign" at bounding box center [838, 665] width 100 height 31
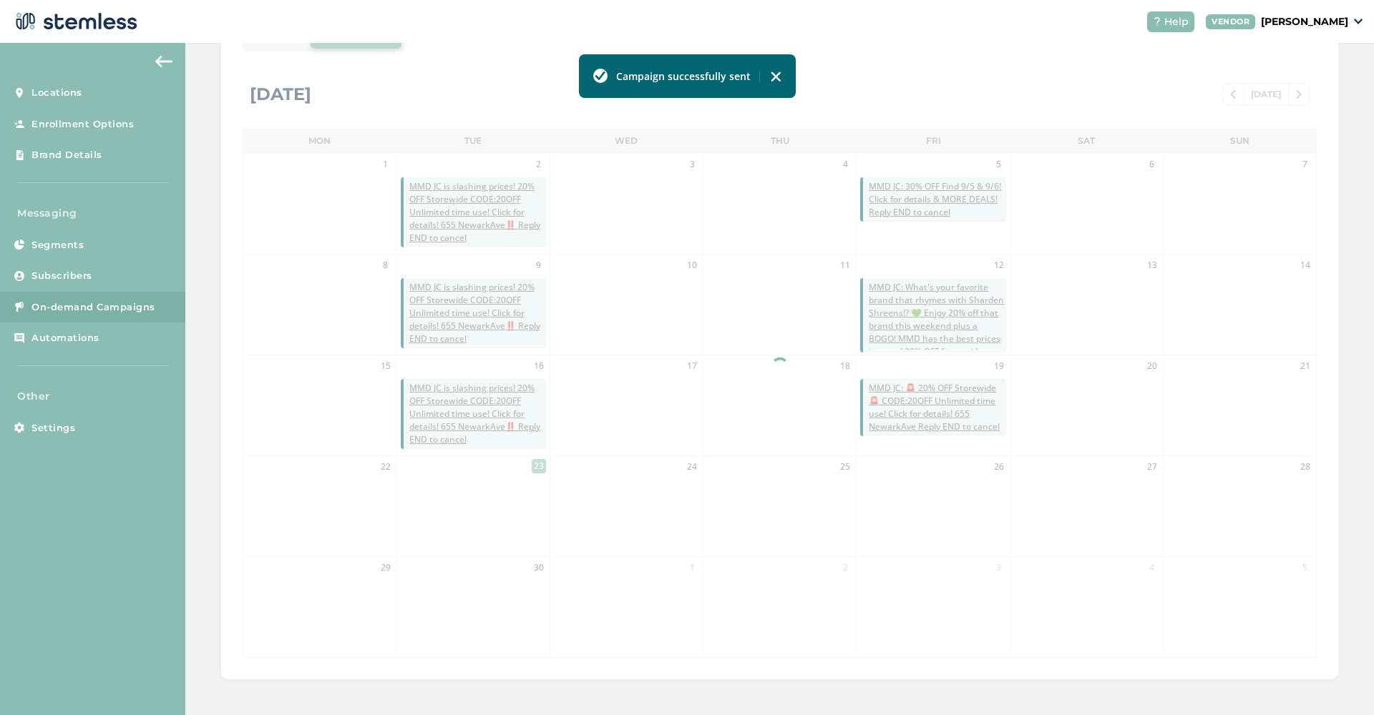
scroll to position [253, 0]
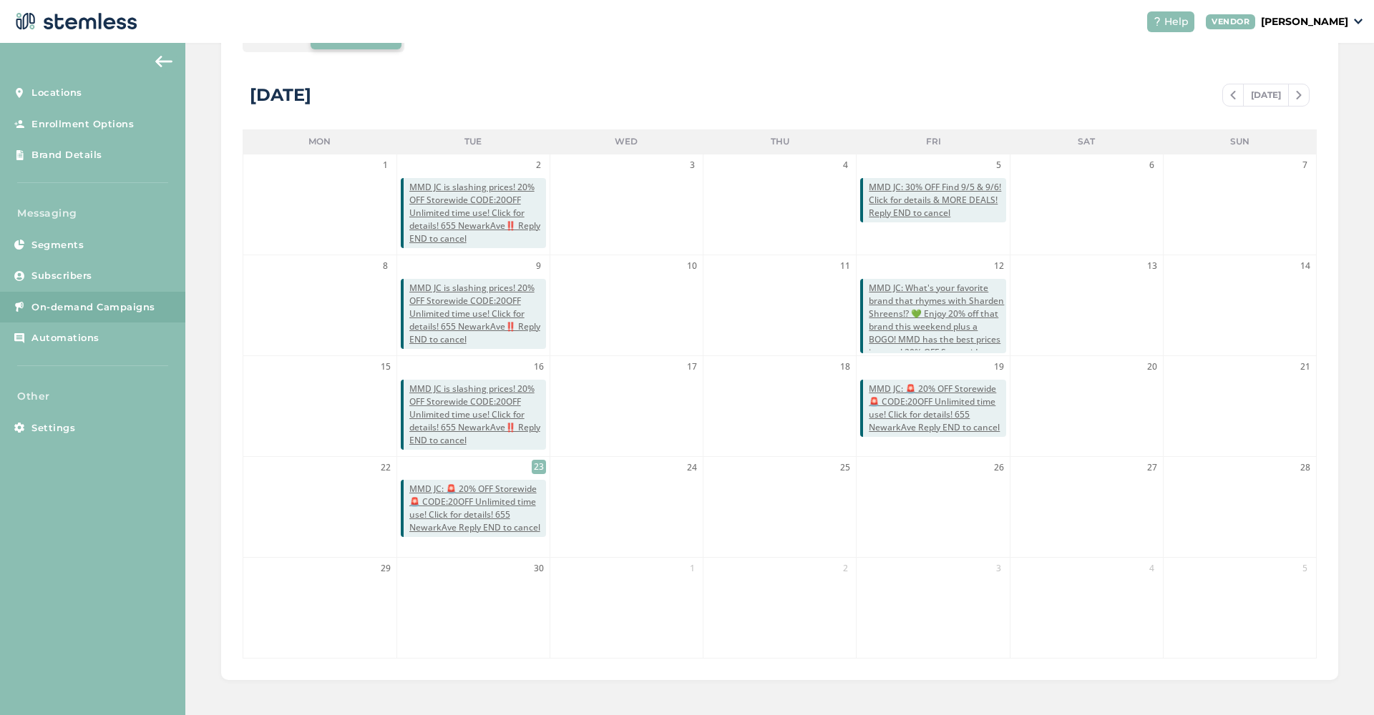
click at [944, 39] on header "Help VENDOR [PERSON_NAME]" at bounding box center [687, 21] width 1374 height 43
